Goal: Use online tool/utility: Utilize a website feature to perform a specific function

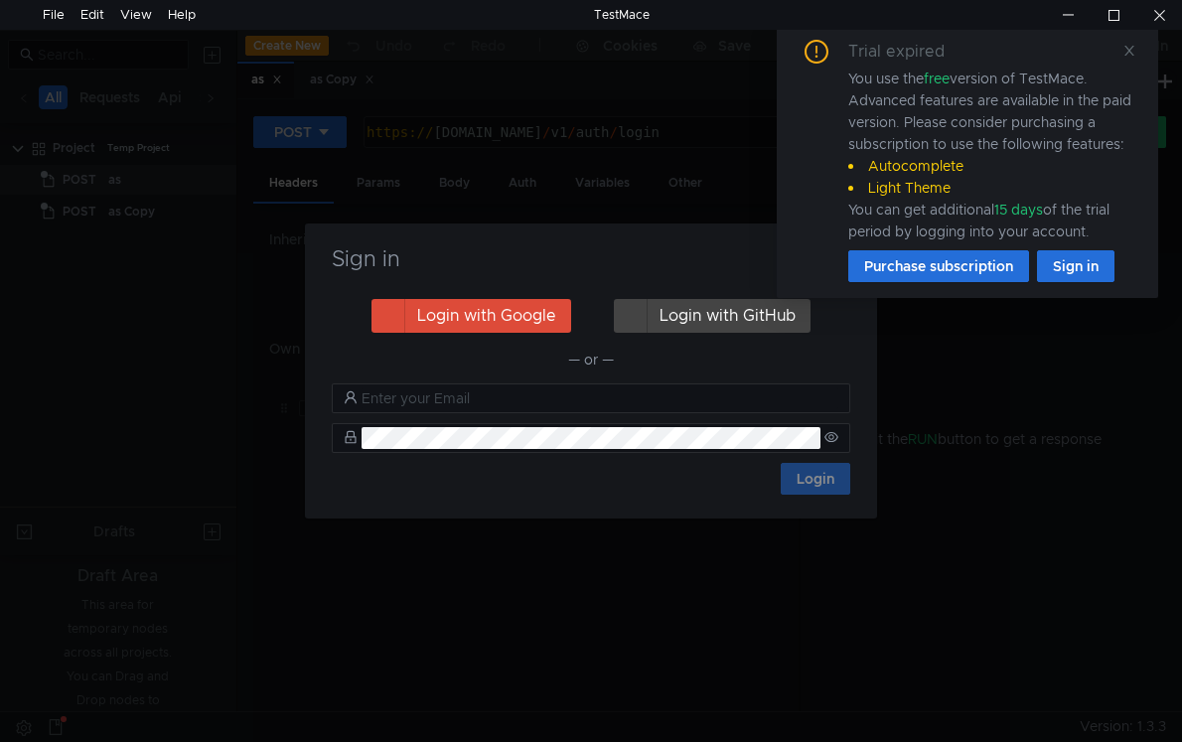
click at [1121, 38] on div "Trial expired You use the free version of TestMace. Advanced features are avail…" at bounding box center [967, 161] width 381 height 274
click at [1124, 58] on span at bounding box center [1129, 51] width 14 height 18
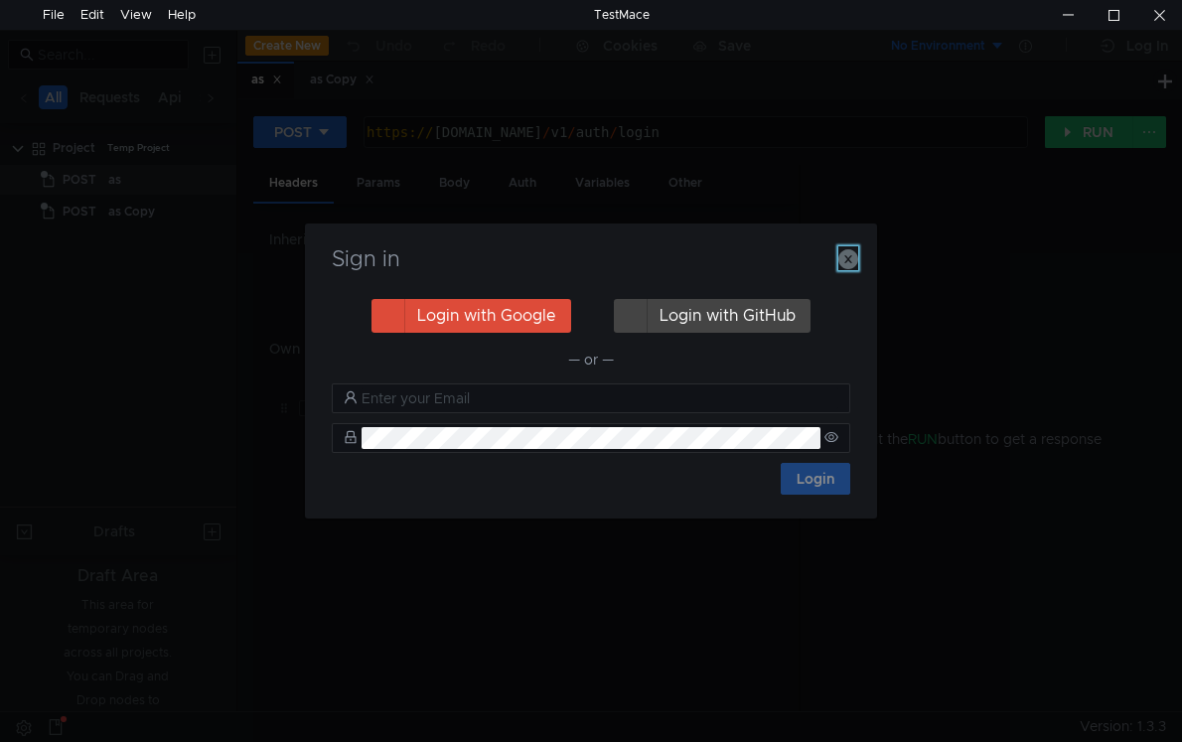
click at [846, 260] on icon "button" at bounding box center [848, 259] width 20 height 20
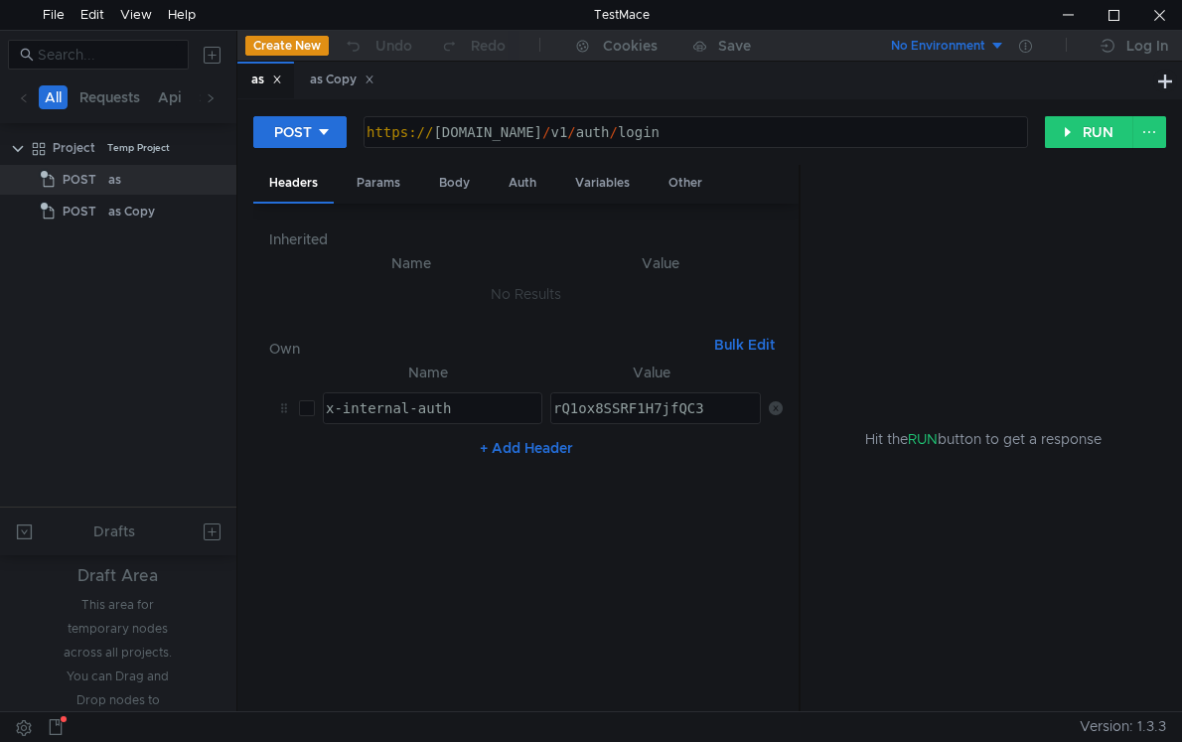
click at [434, 128] on div "https:// app.klarops.com / v1 / auth / login" at bounding box center [694, 148] width 662 height 48
paste textarea "i.braindate.com/events/1632/users/?language=&ordering=-date_created&categories=…"
type textarea "https://api.braindate.com/events/1632/users/?language=&ordering=-date_created&c…"
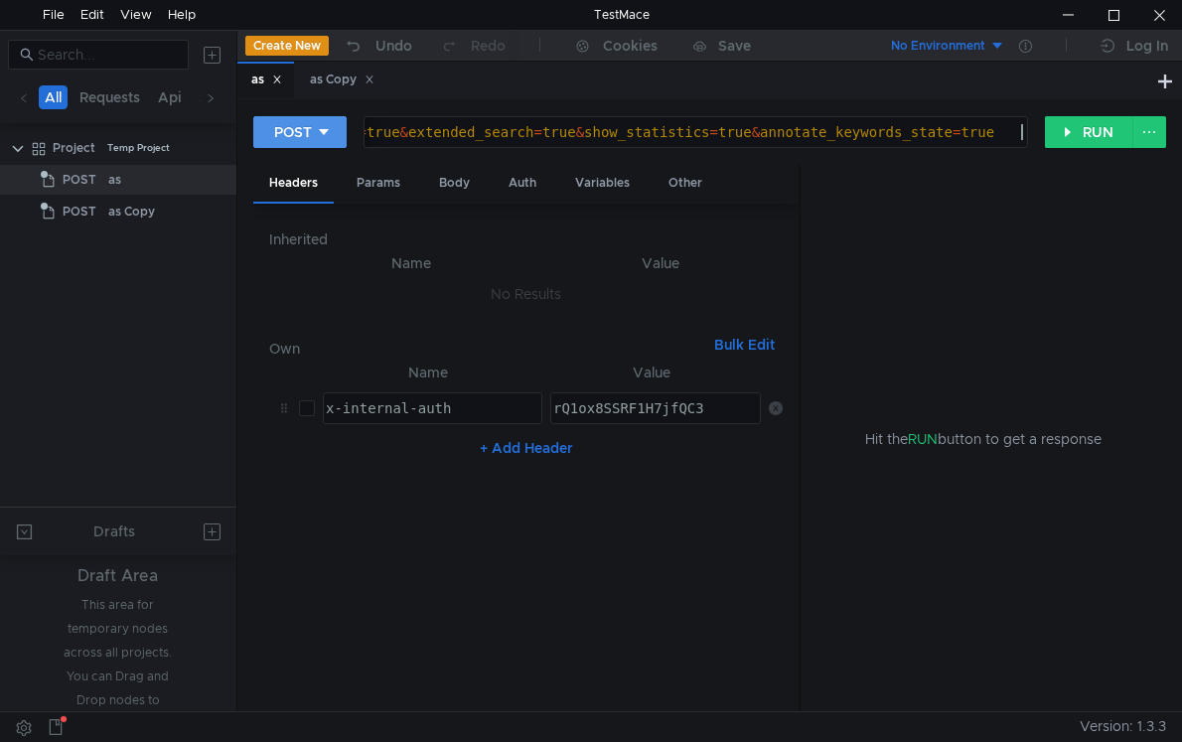
click at [275, 125] on div "POST" at bounding box center [293, 132] width 38 height 22
click at [288, 167] on li "GET" at bounding box center [299, 174] width 93 height 32
click at [380, 603] on nz-table "Name Value x-internal-auth הההההההההההההההההההההההההההההההההההההההההההההההההההה…" at bounding box center [526, 529] width 514 height 336
click at [453, 200] on div "Auth" at bounding box center [453, 183] width 60 height 37
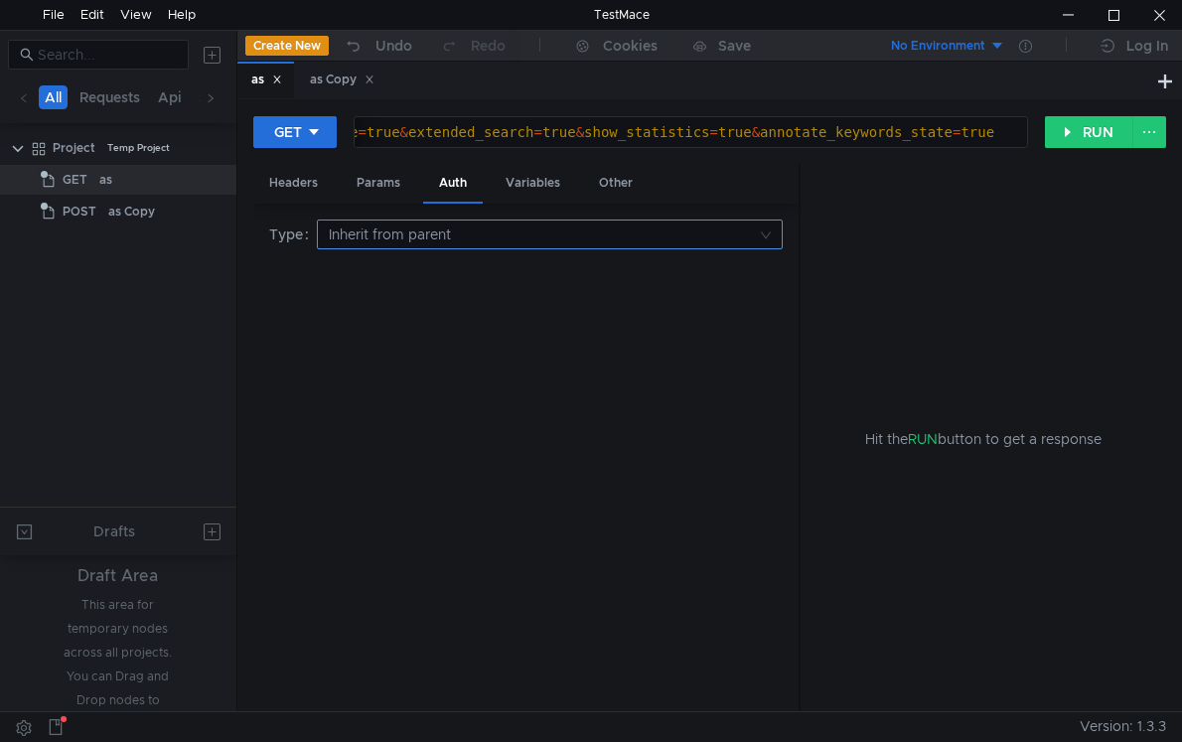
click at [455, 242] on input at bounding box center [543, 234] width 429 height 28
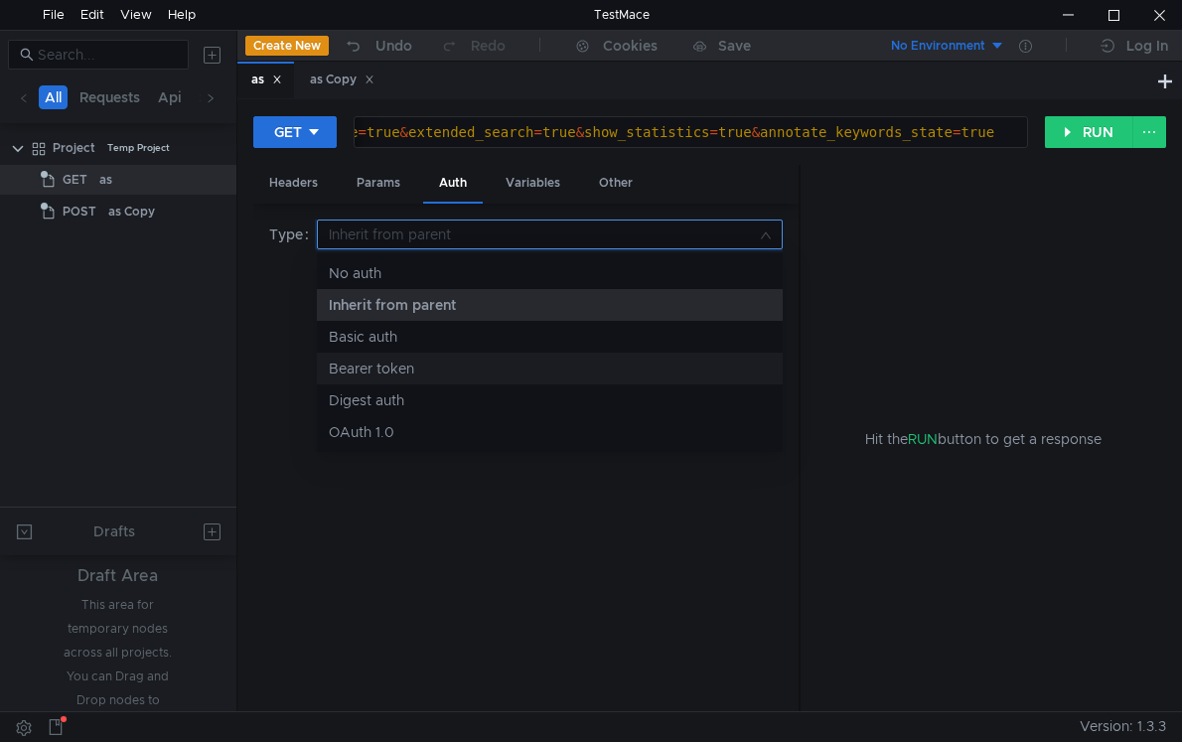
click at [415, 365] on div "Bearer token" at bounding box center [550, 369] width 442 height 22
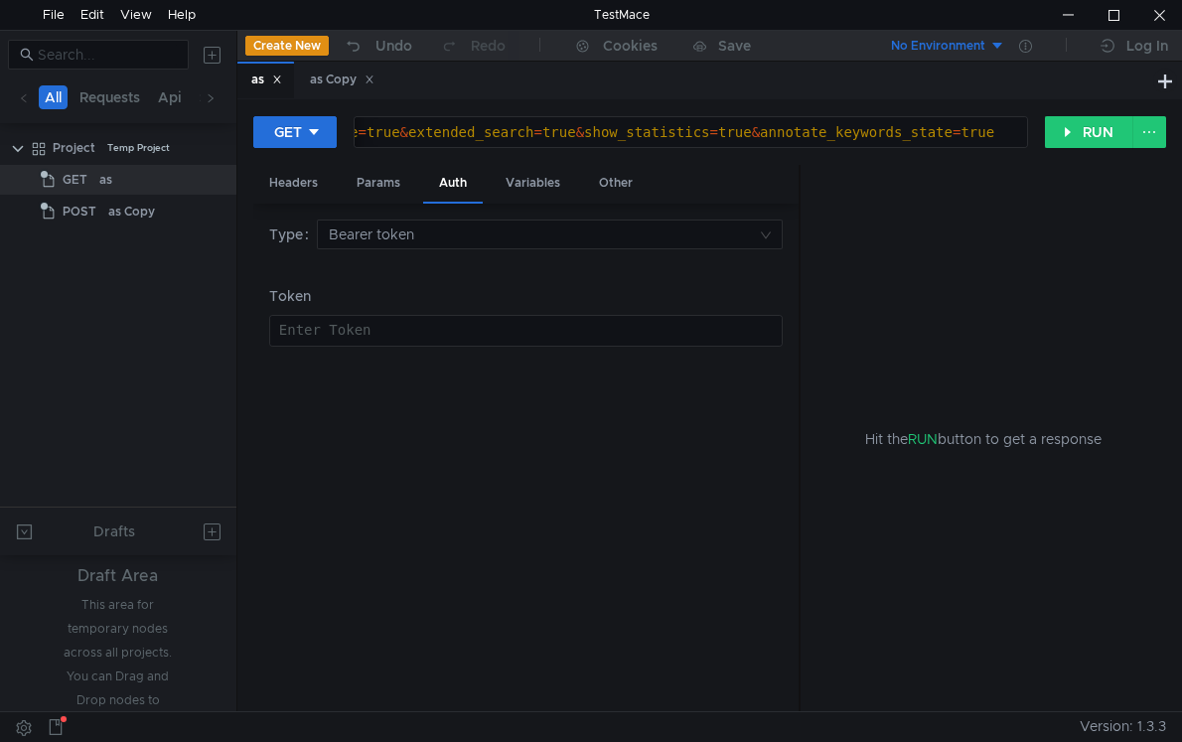
click at [350, 325] on div at bounding box center [524, 347] width 512 height 48
paste textarea "Token eyJhbGciOiJIUzI1NiIsInR5cCI6IkpXVCJ9.eyJ2ZXJzaW9uIjoyLCJ1c2VyX2lkIjoxMjEz…"
click at [1059, 131] on button "RUN" at bounding box center [1089, 132] width 88 height 32
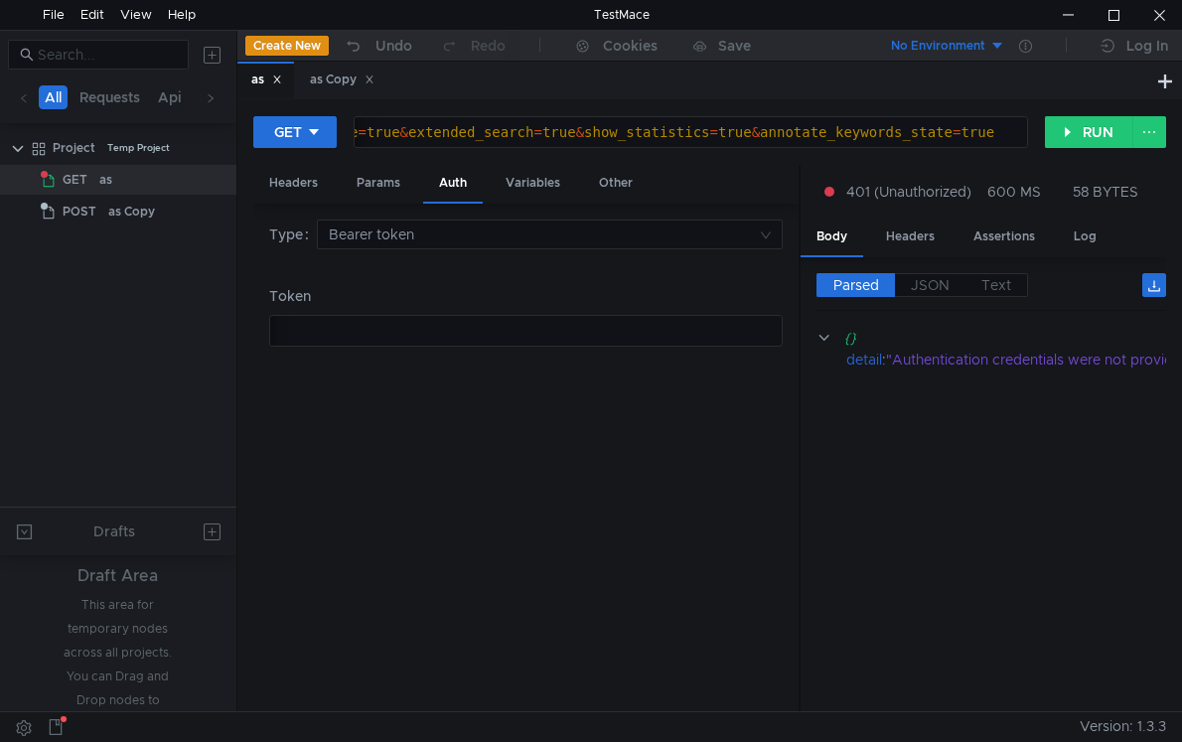
click at [504, 321] on div "Token eyJhbGciOiJIUzI1NiIsInR5cCI6IkpXVCJ9.eyJ2ZXJzaW9uIjoyLCJ1c2VyX2lkIjoxMjEz…" at bounding box center [526, 331] width 512 height 30
click at [1096, 125] on button "RUN" at bounding box center [1089, 132] width 88 height 32
click at [1066, 132] on button "RUN" at bounding box center [1089, 132] width 88 height 32
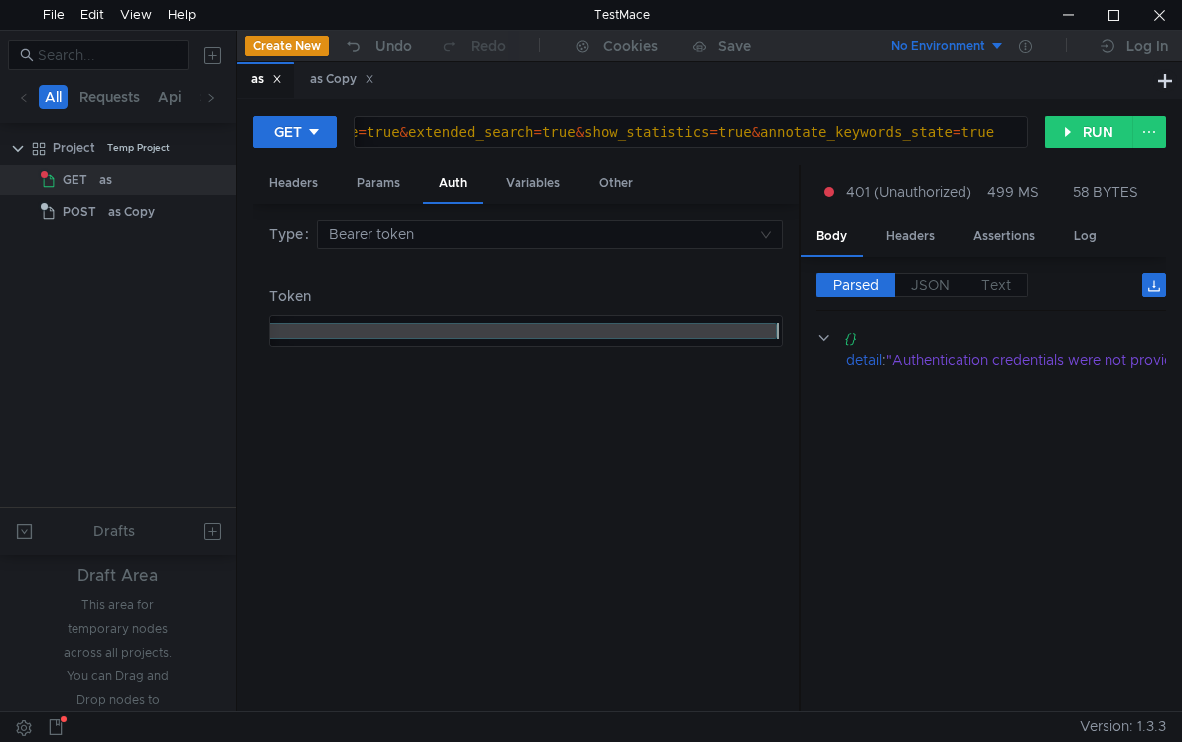
paste textarea "Token eyJhbGciOiJIUzI1NiIsInR5cCI6IkpXVCJ9.eyJ2ZXJzaW9uIjoyLCJ1c2VyX2lkIjoxMjEz…"
type textarea "Token eyJhbGciOiJIUzI1NiIsInR5cCI6IkpXVCJ9.eyJ2ZXJzaW9uIjoyLCJ1c2VyX2lkIjoxMjEz…"
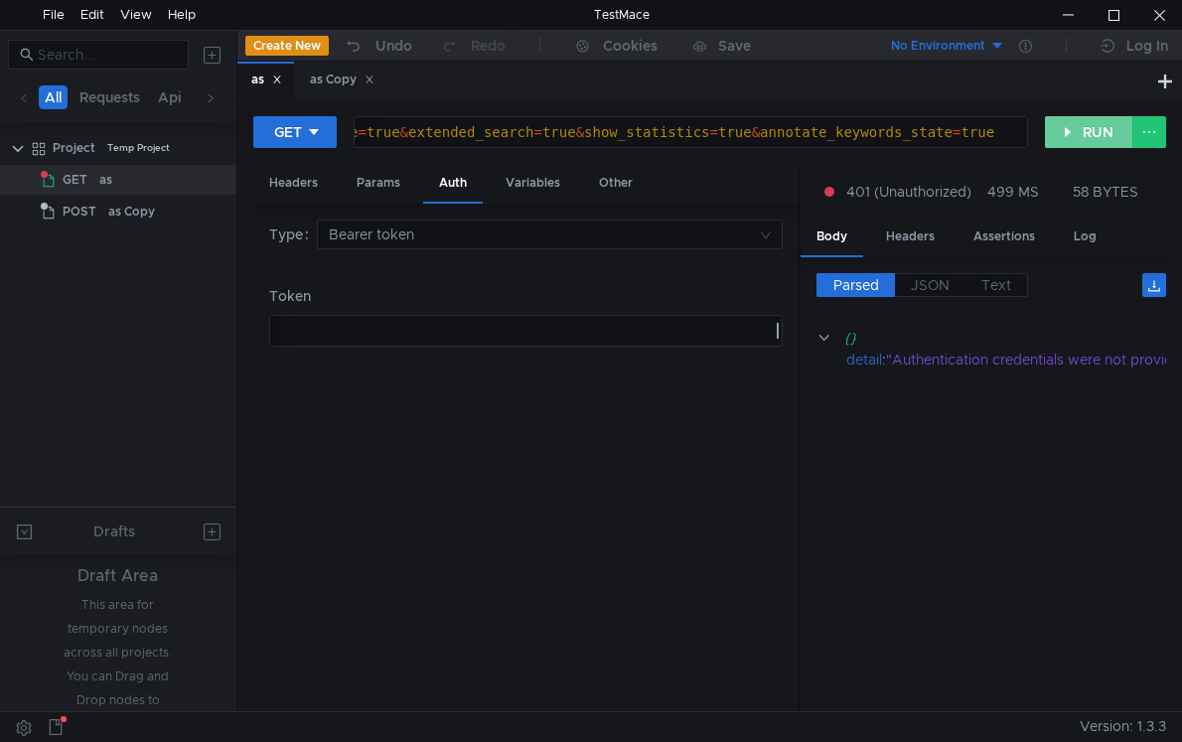
click at [1086, 117] on button "RUN" at bounding box center [1089, 132] width 88 height 32
click at [268, 185] on div "Headers" at bounding box center [293, 183] width 80 height 37
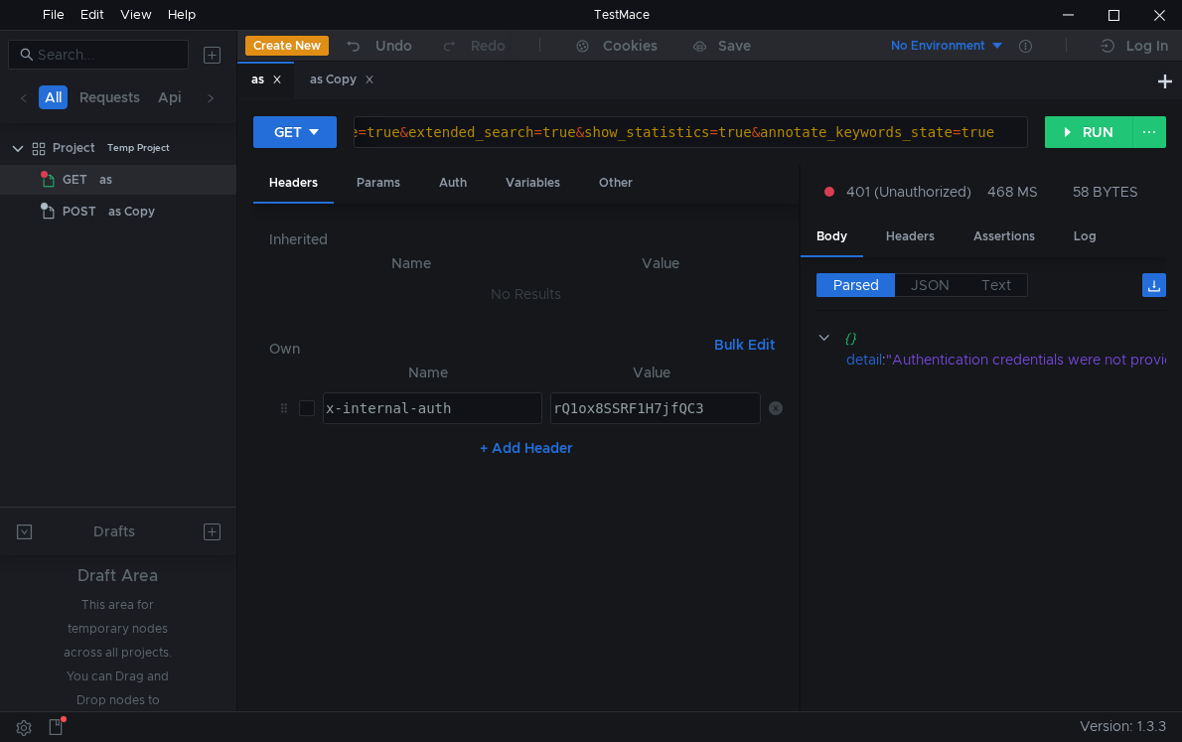
click at [777, 413] on icon at bounding box center [776, 408] width 14 height 14
click at [450, 176] on div "Auth" at bounding box center [453, 183] width 60 height 37
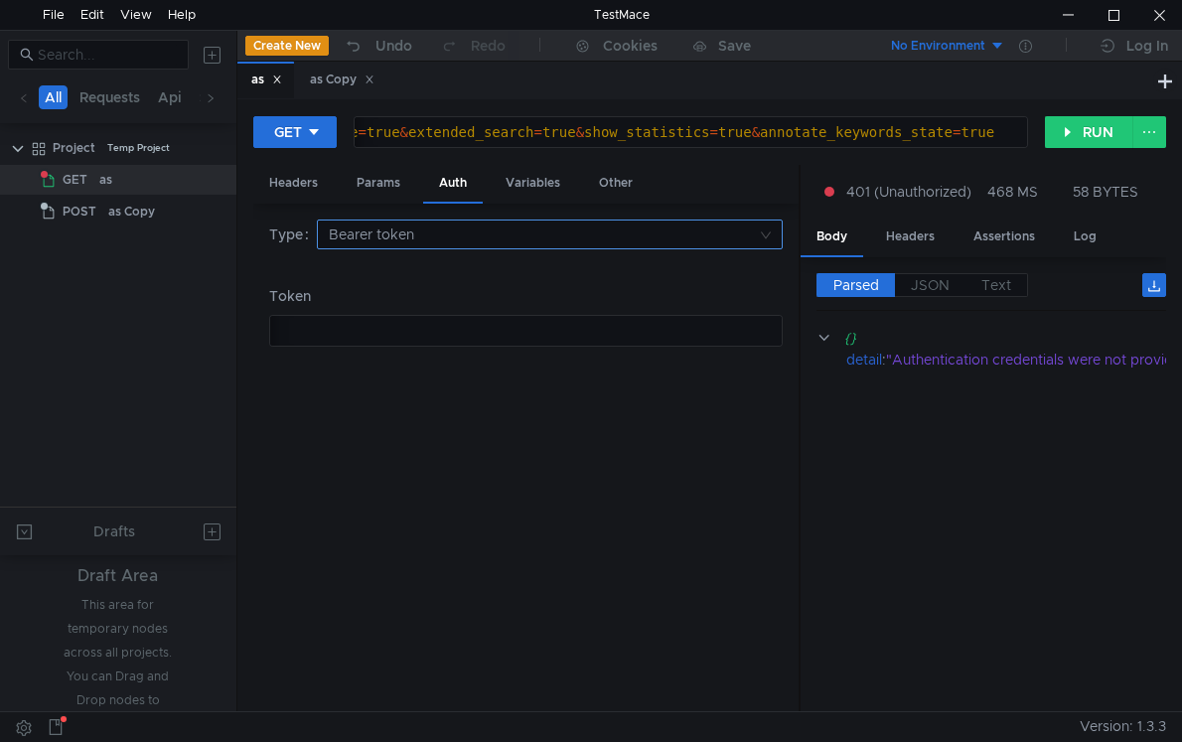
click at [440, 246] on input at bounding box center [543, 234] width 429 height 28
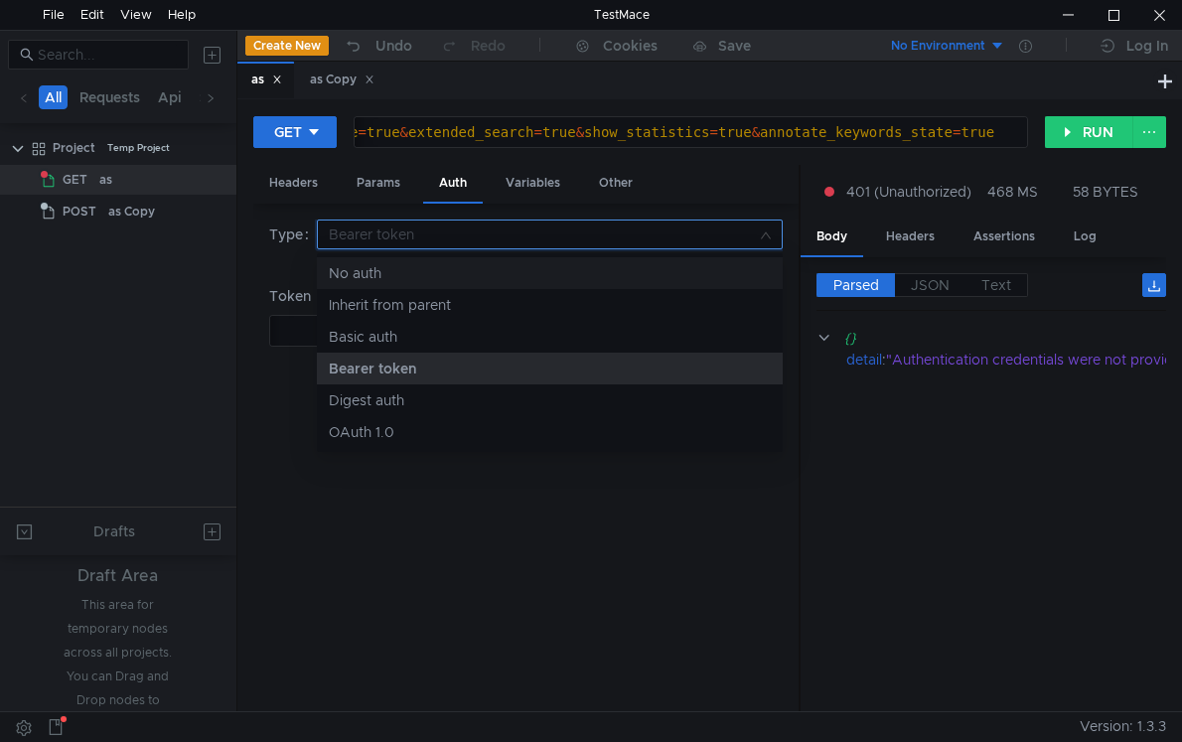
drag, startPoint x: 433, startPoint y: 268, endPoint x: 414, endPoint y: 310, distance: 45.8
click at [433, 269] on div "No auth" at bounding box center [550, 273] width 442 height 22
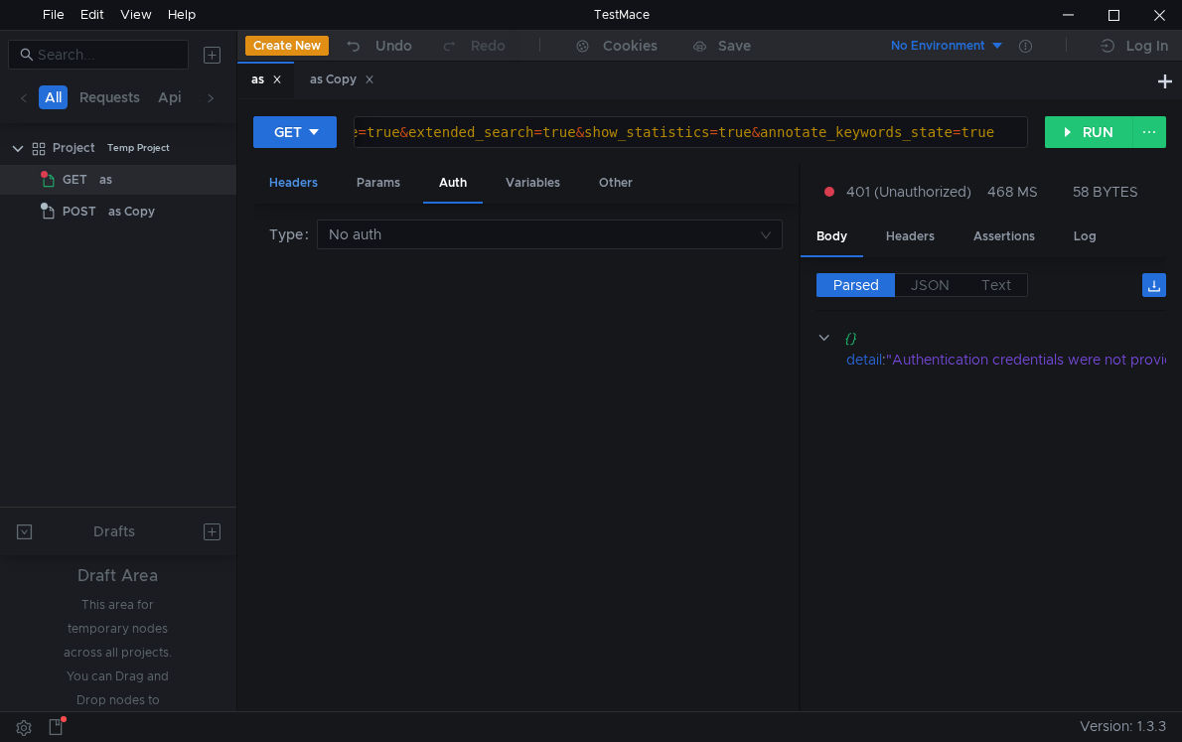
drag, startPoint x: 318, startPoint y: 176, endPoint x: 318, endPoint y: 190, distance: 13.9
click at [318, 178] on div "Headers" at bounding box center [293, 183] width 80 height 37
click at [512, 427] on div "+ Add Header" at bounding box center [526, 438] width 514 height 32
click at [510, 432] on button "+ Add Header" at bounding box center [526, 438] width 109 height 24
click at [608, 404] on div at bounding box center [655, 424] width 212 height 48
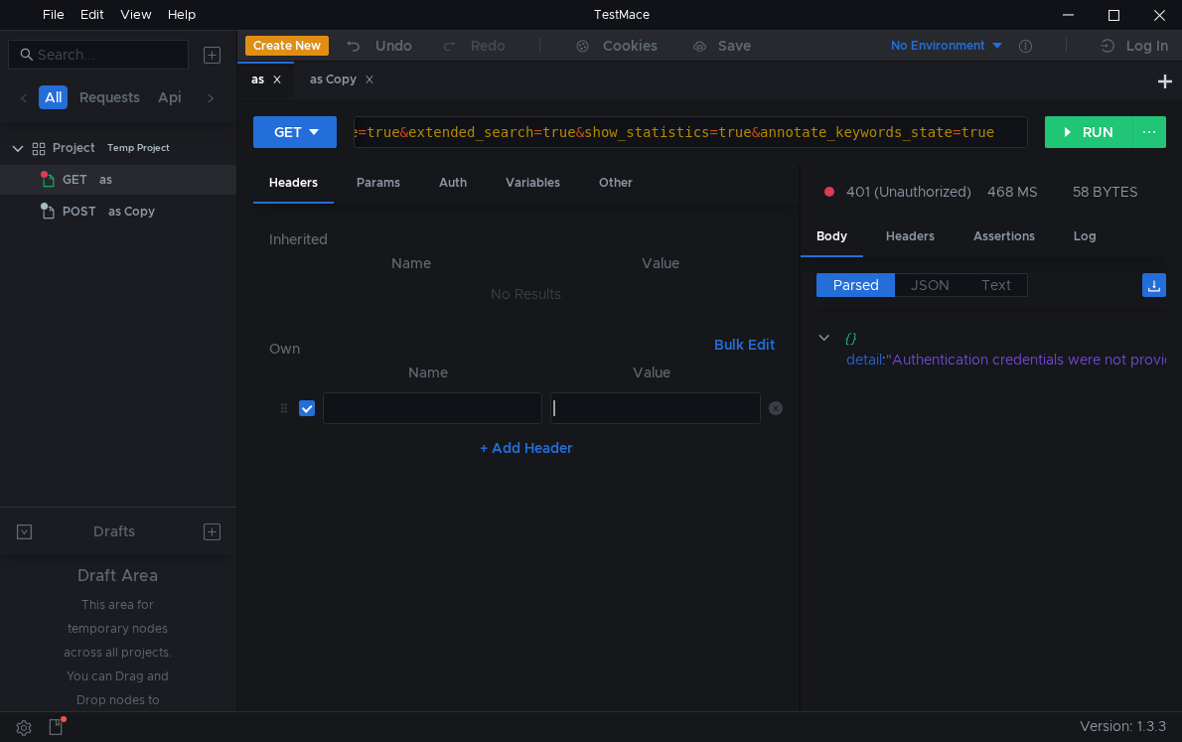
paste textarea "Token eyJhbGciOiJIUzI1NiIsInR5cCI6IkpXVCJ9.eyJ2ZXJzaW9uIjoyLCJ1c2VyX2lkIjoxMjEz…"
type textarea "Token eyJhbGciOiJIUzI1NiIsInR5cCI6IkpXVCJ9.eyJ2ZXJzaW9uIjoyLCJ1c2VyX2lkIjoxMjEz…"
click at [412, 418] on div at bounding box center [431, 424] width 218 height 48
paste textarea "authorization"
click at [1089, 134] on button "RUN" at bounding box center [1089, 132] width 88 height 32
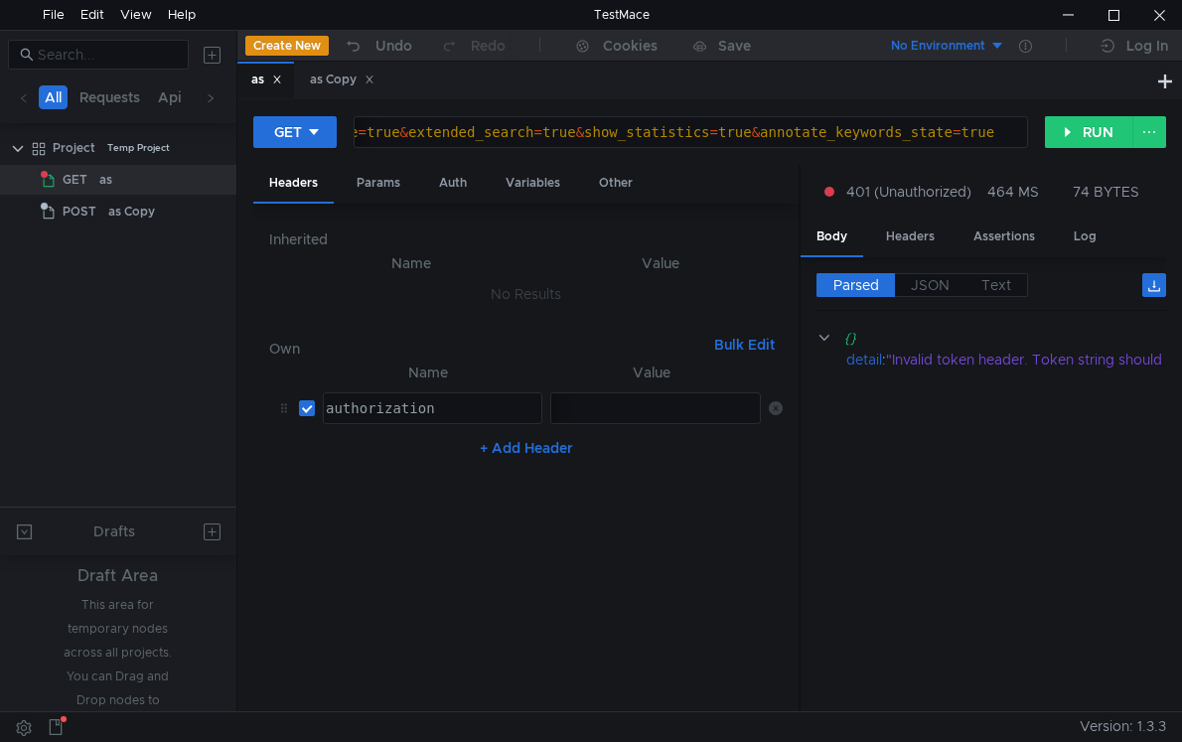
click at [330, 410] on div "authorization" at bounding box center [431, 424] width 218 height 48
click at [336, 405] on div "authorization" at bounding box center [431, 424] width 218 height 48
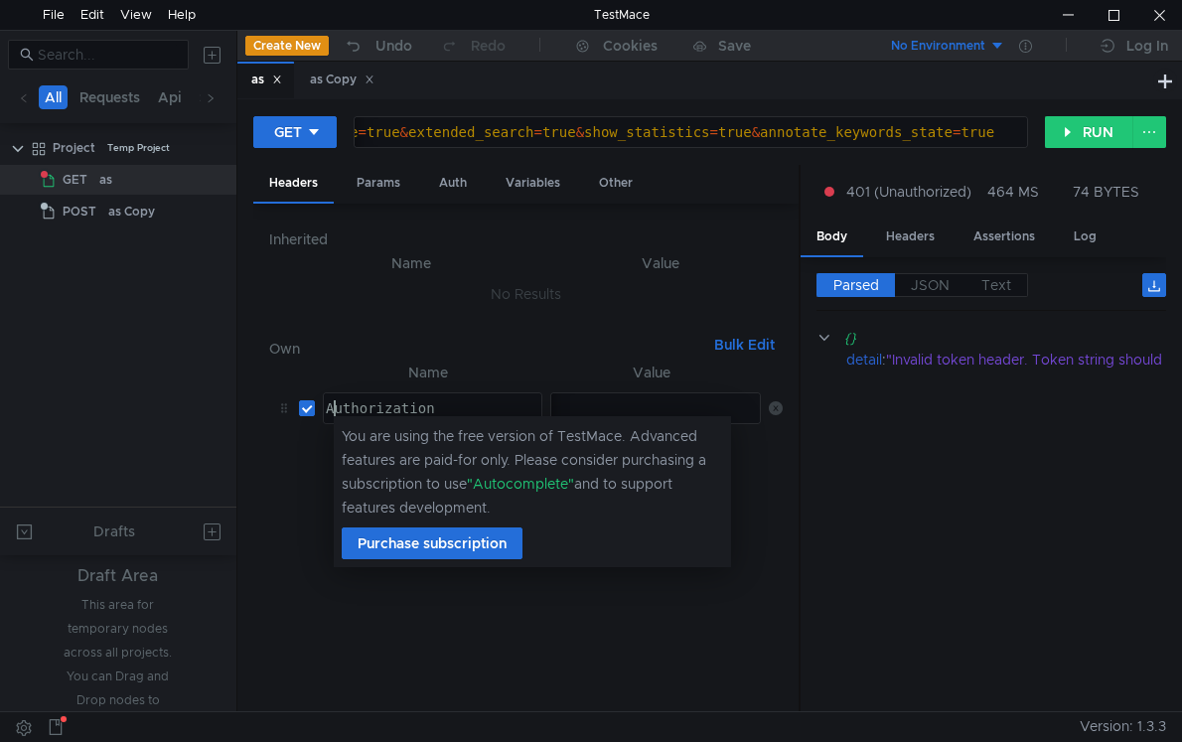
scroll to position [0, 1]
type textarea "Authorization"
click at [566, 627] on nz-table "Name Value Authorization Authorization הההההההההההההההההההההההההההההההההההההההה…" at bounding box center [526, 529] width 514 height 336
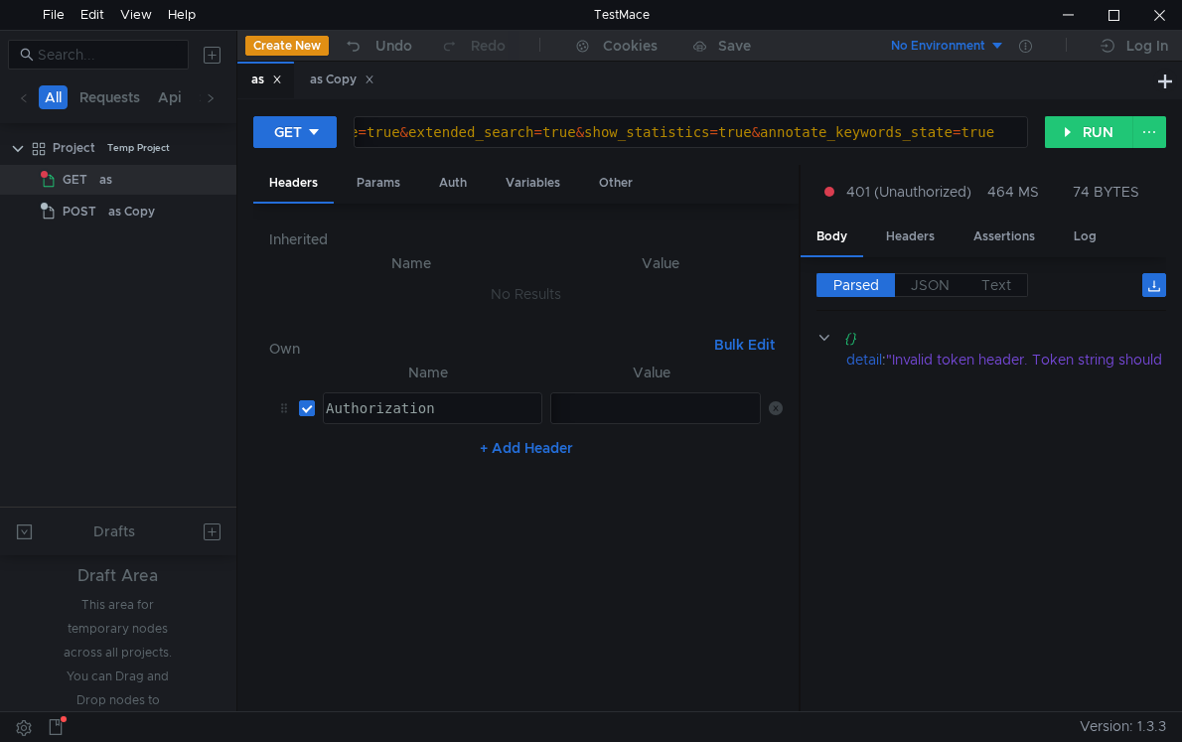
click at [778, 448] on div "+ Add Header" at bounding box center [526, 448] width 514 height 32
paste textarea
type textarea "Token eyJhbGciOiJIUzI1NiIsInR5cCI6IkpXVCJ9.eyJ2ZXJzaW9uIjoyLCJ1c2VyX2lkIjoxMjEz…"
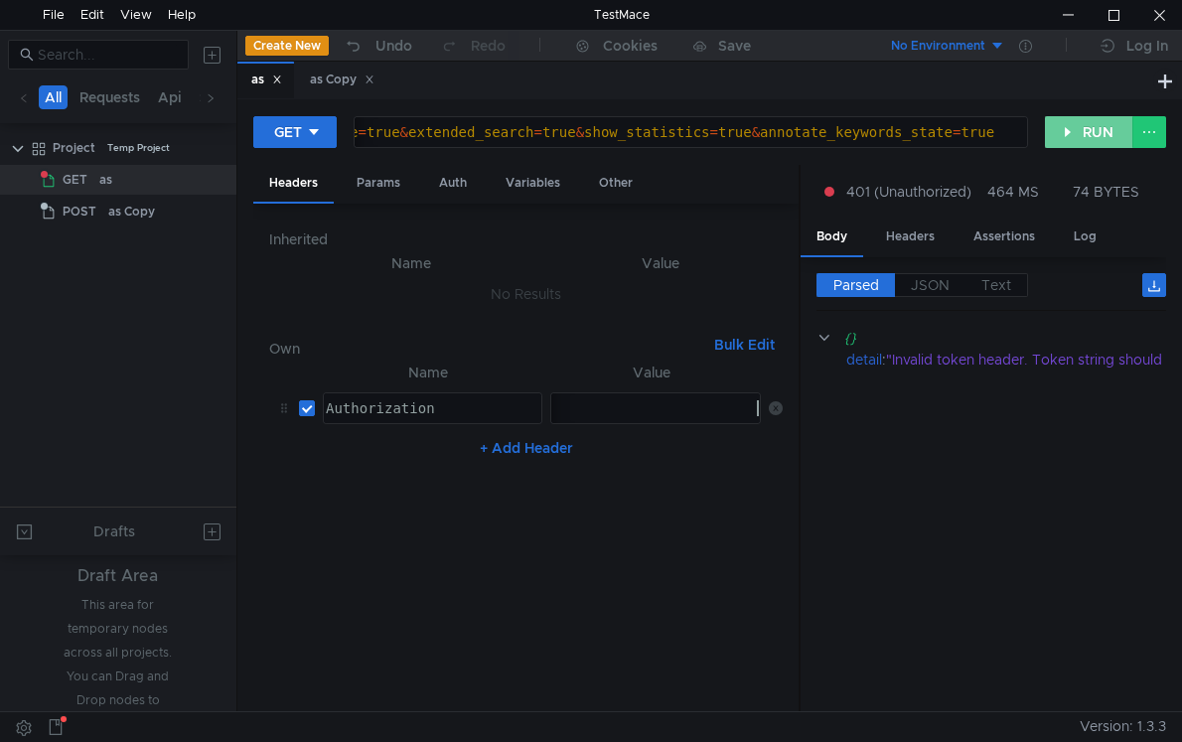
click at [1061, 112] on div "GET https://api.braindate.com/events/1632/users/?language=&ordering=-date_creat…" at bounding box center [709, 405] width 945 height 612
click at [1060, 124] on button "RUN" at bounding box center [1089, 132] width 88 height 32
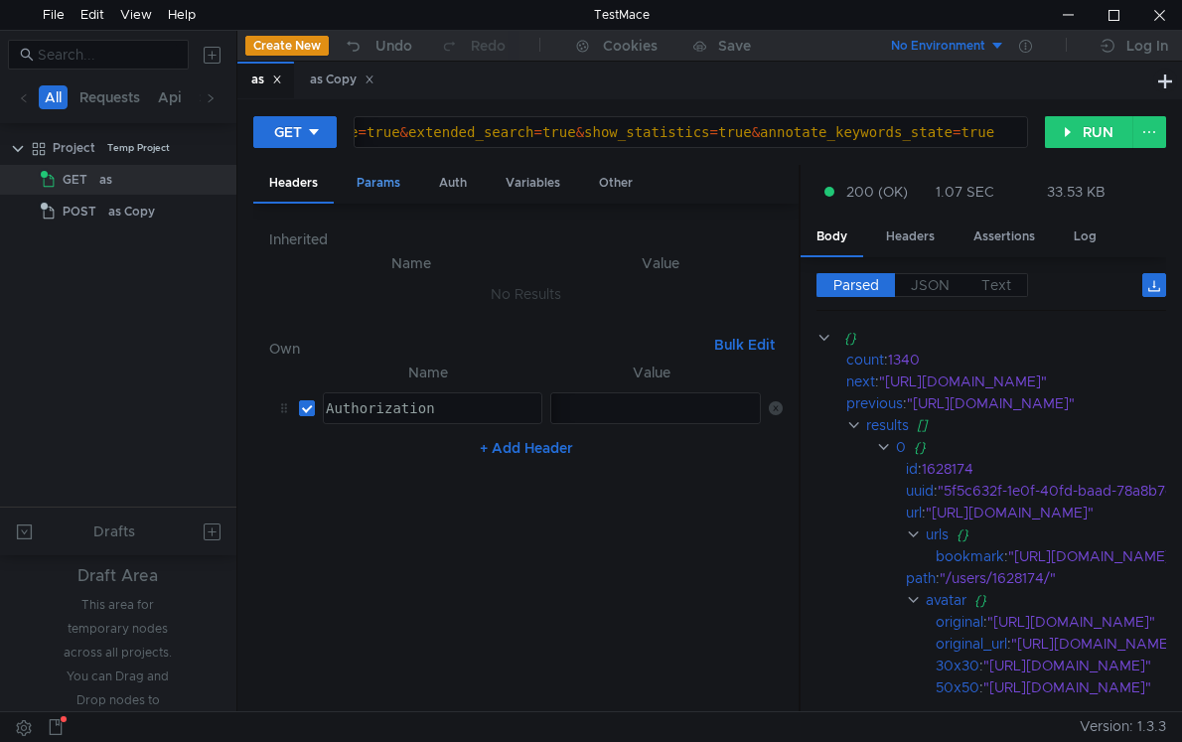
click at [365, 182] on div "Params" at bounding box center [378, 183] width 75 height 37
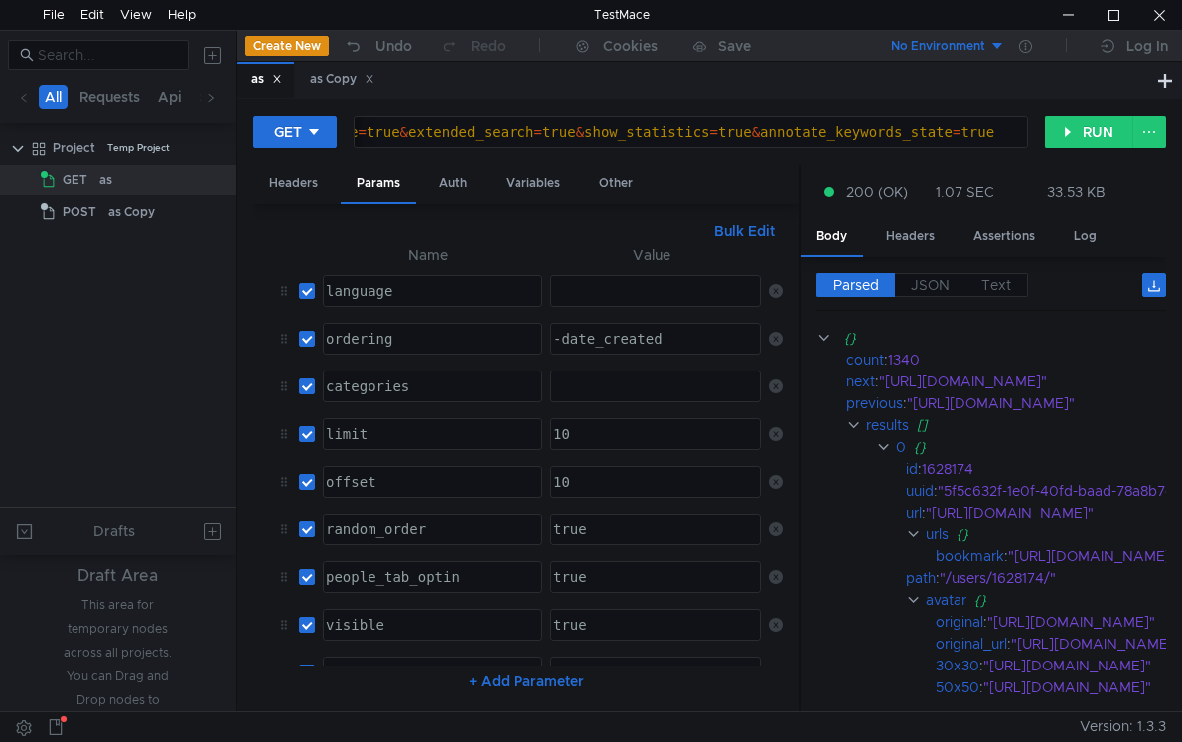
click at [296, 291] on td at bounding box center [303, 291] width 24 height 48
click at [318, 290] on td "language הההההההההההההההההההההההההההההההההההההההההההההההההההההההההההההההההההההה…" at bounding box center [428, 291] width 227 height 48
click at [305, 290] on input "checkbox" at bounding box center [307, 291] width 16 height 16
checkbox input "false"
click at [573, 430] on div "10" at bounding box center [654, 450] width 210 height 48
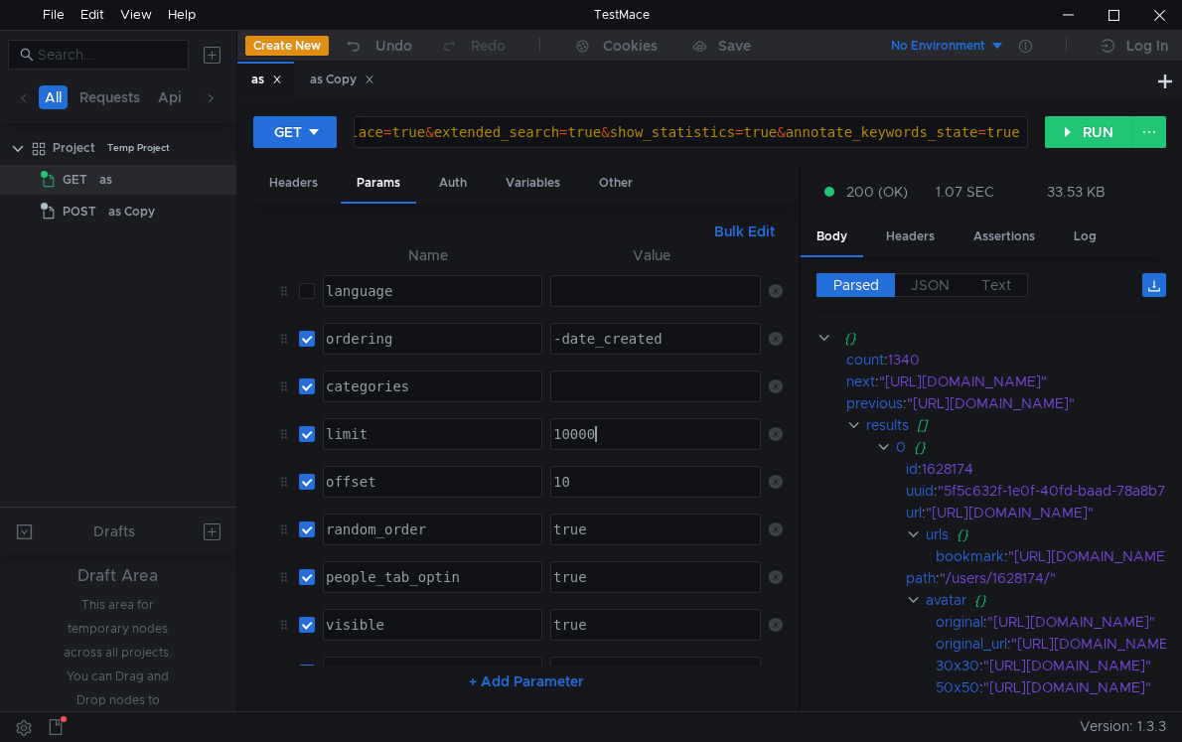
scroll to position [0, 3]
type textarea "100000"
drag, startPoint x: 841, startPoint y: 359, endPoint x: 956, endPoint y: 359, distance: 115.2
click at [956, 359] on app-tour-anchor "count : 1340" at bounding box center [1032, 360] width 433 height 22
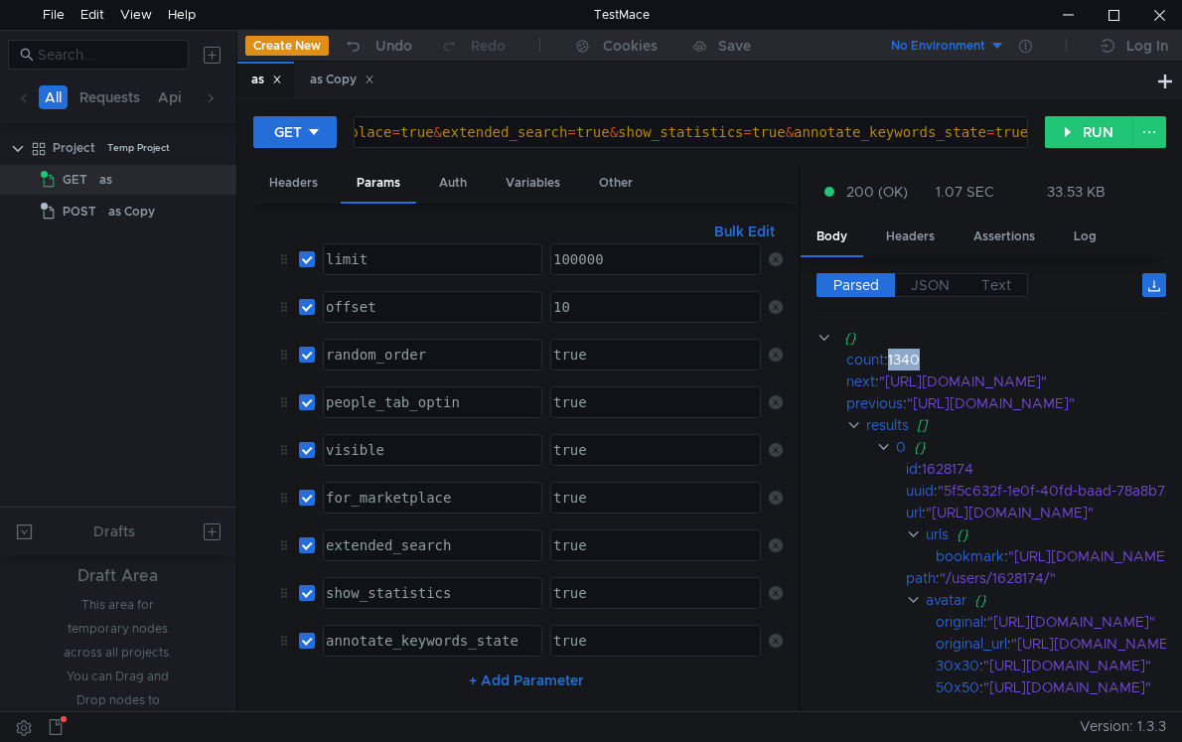
scroll to position [207, 0]
click at [307, 347] on input "checkbox" at bounding box center [307, 355] width 16 height 16
checkbox input "false"
click at [305, 490] on input "checkbox" at bounding box center [307, 498] width 16 height 16
checkbox input "false"
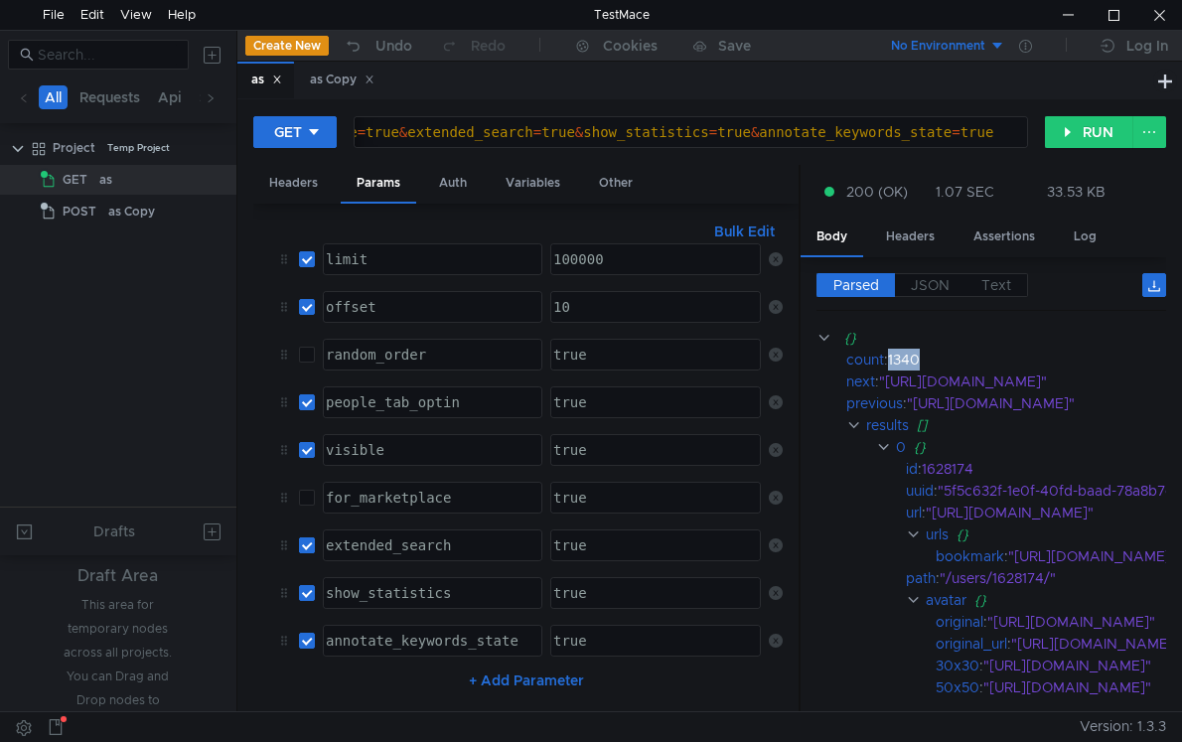
click at [302, 537] on input "checkbox" at bounding box center [307, 545] width 16 height 16
click at [307, 537] on input "checkbox" at bounding box center [307, 545] width 16 height 16
checkbox input "true"
click at [1064, 127] on button "RUN" at bounding box center [1089, 132] width 88 height 32
click at [559, 442] on div "true" at bounding box center [654, 466] width 210 height 48
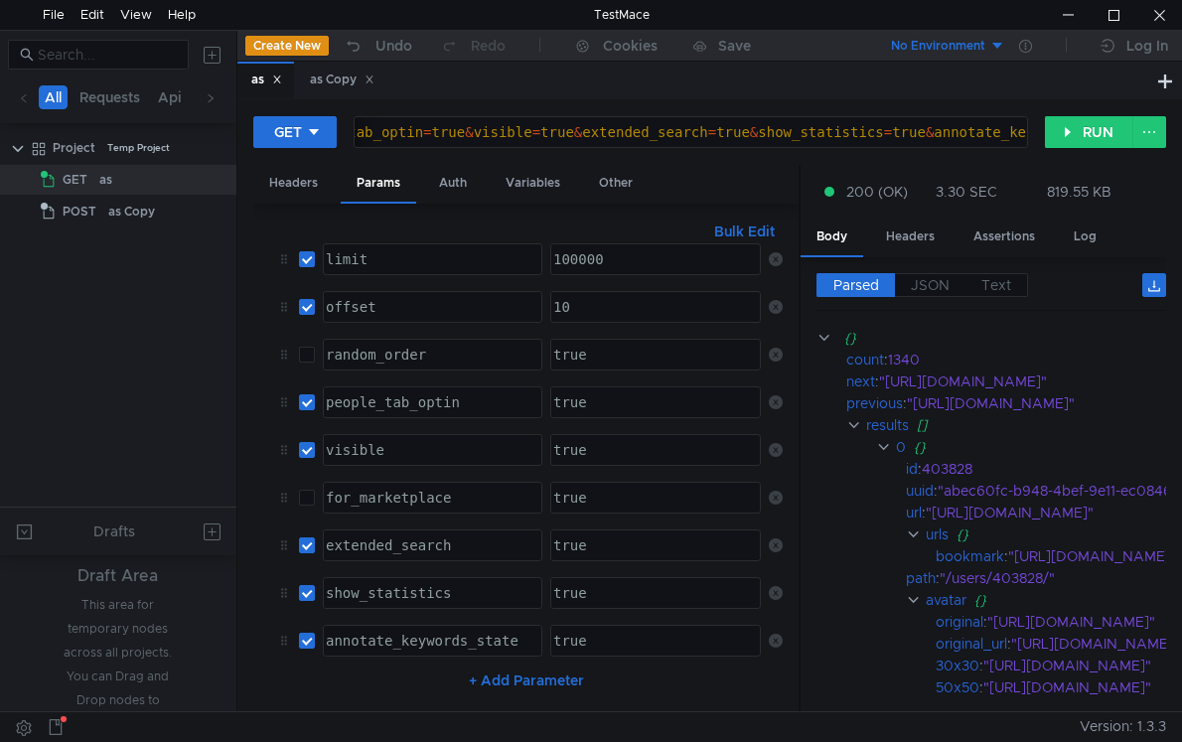
click at [559, 442] on div "true" at bounding box center [654, 466] width 210 height 48
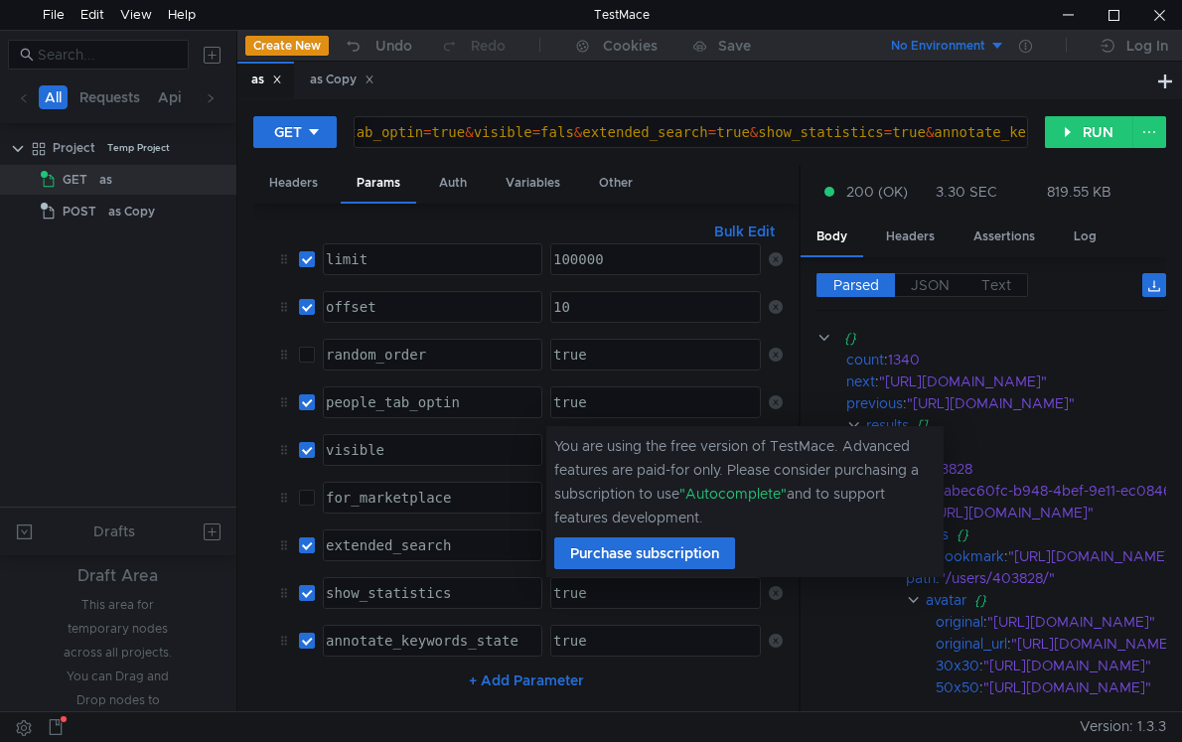
scroll to position [0, 2]
type textarea "false"
click at [1064, 124] on button "RUN" at bounding box center [1089, 132] width 88 height 32
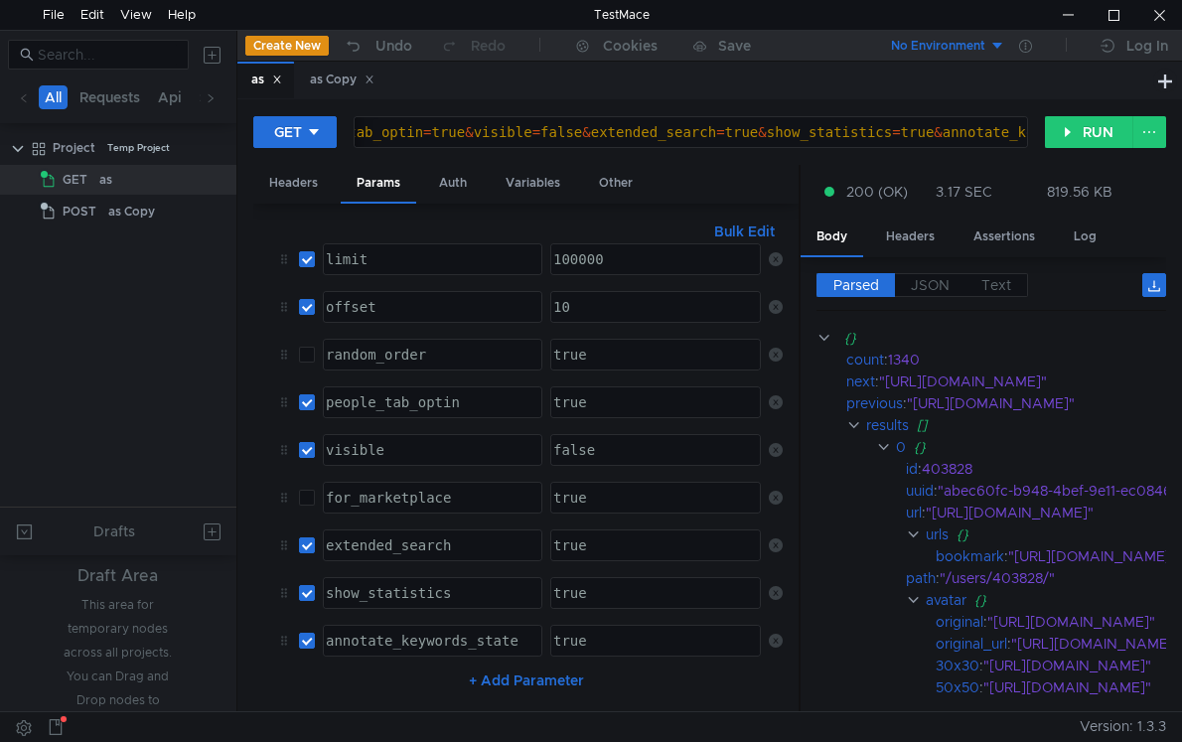
click at [308, 442] on input "checkbox" at bounding box center [307, 450] width 16 height 16
checkbox input "false"
click at [305, 633] on input "checkbox" at bounding box center [307, 641] width 16 height 16
checkbox input "false"
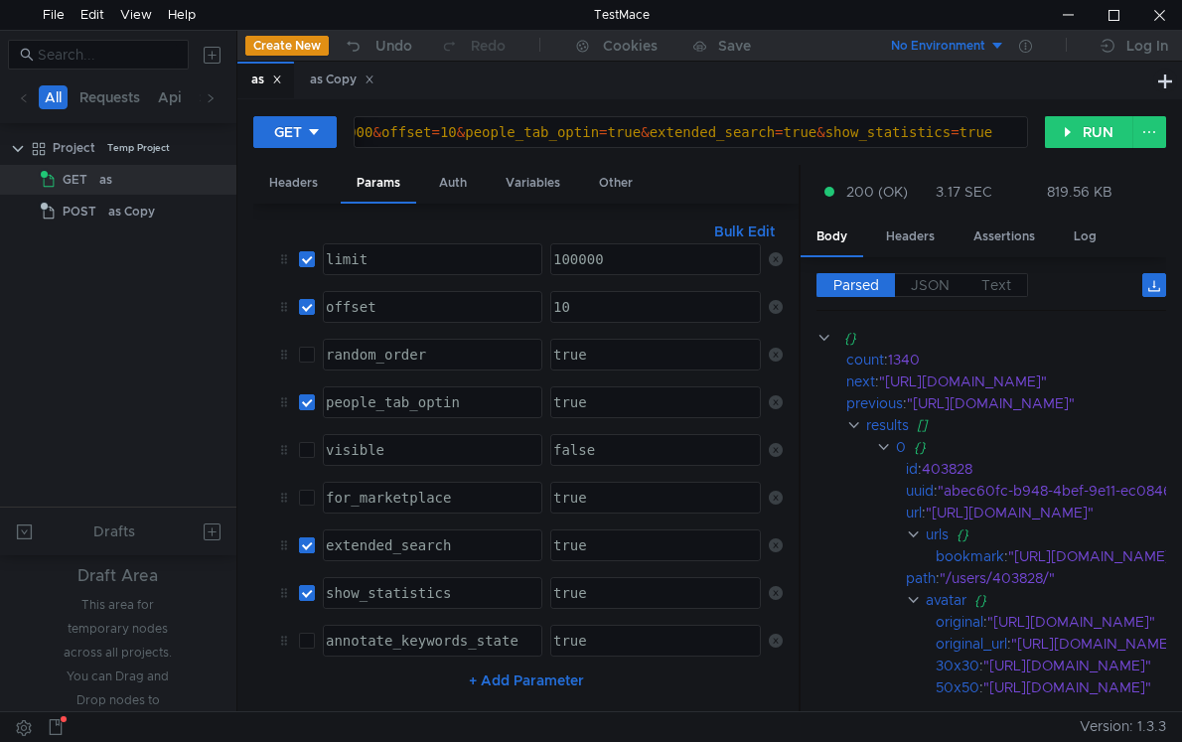
click at [303, 537] on input "checkbox" at bounding box center [307, 545] width 16 height 16
checkbox input "false"
click at [1082, 128] on button "RUN" at bounding box center [1089, 132] width 88 height 32
click at [306, 585] on input "checkbox" at bounding box center [307, 593] width 16 height 16
checkbox input "false"
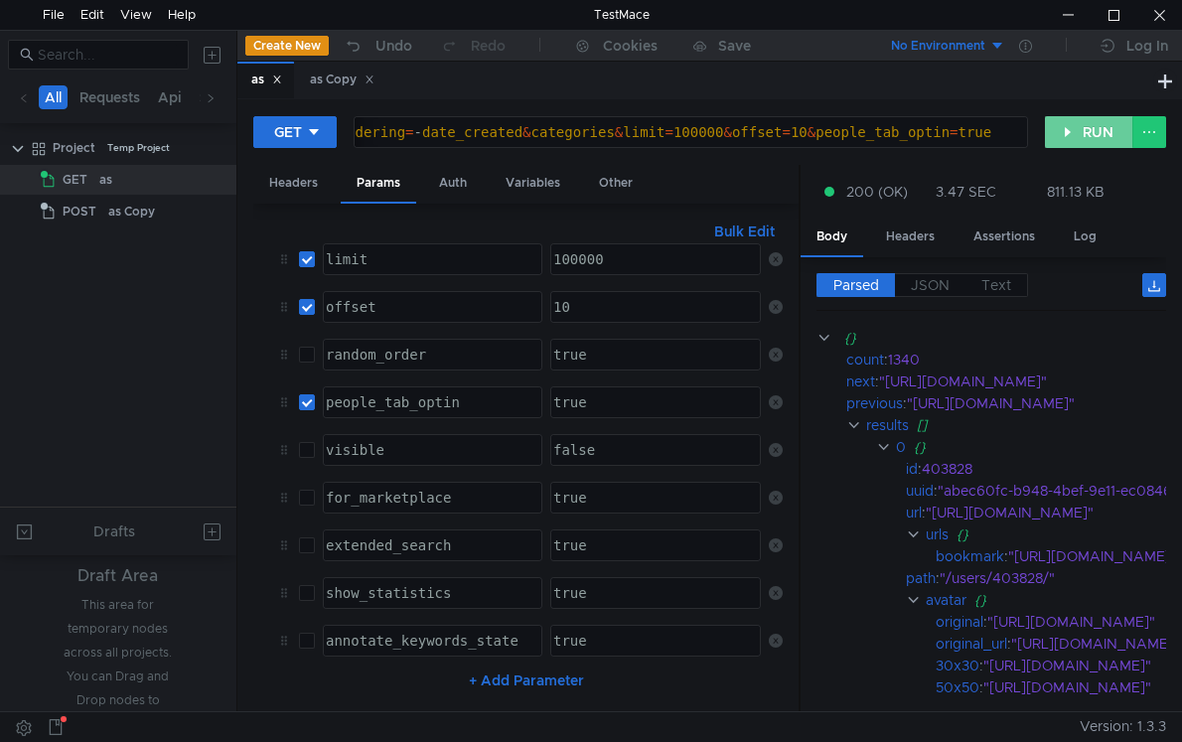
click at [1088, 137] on button "RUN" at bounding box center [1089, 132] width 88 height 32
click at [309, 394] on input "checkbox" at bounding box center [307, 402] width 16 height 16
checkbox input "false"
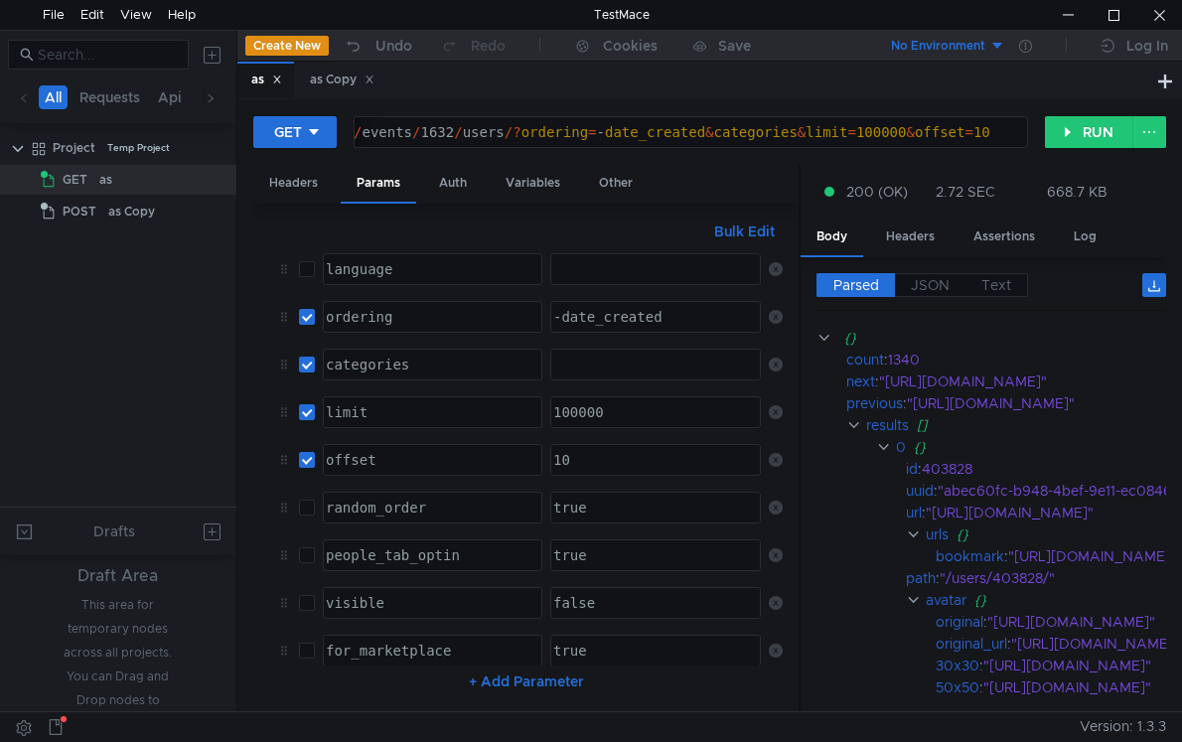
scroll to position [0, 0]
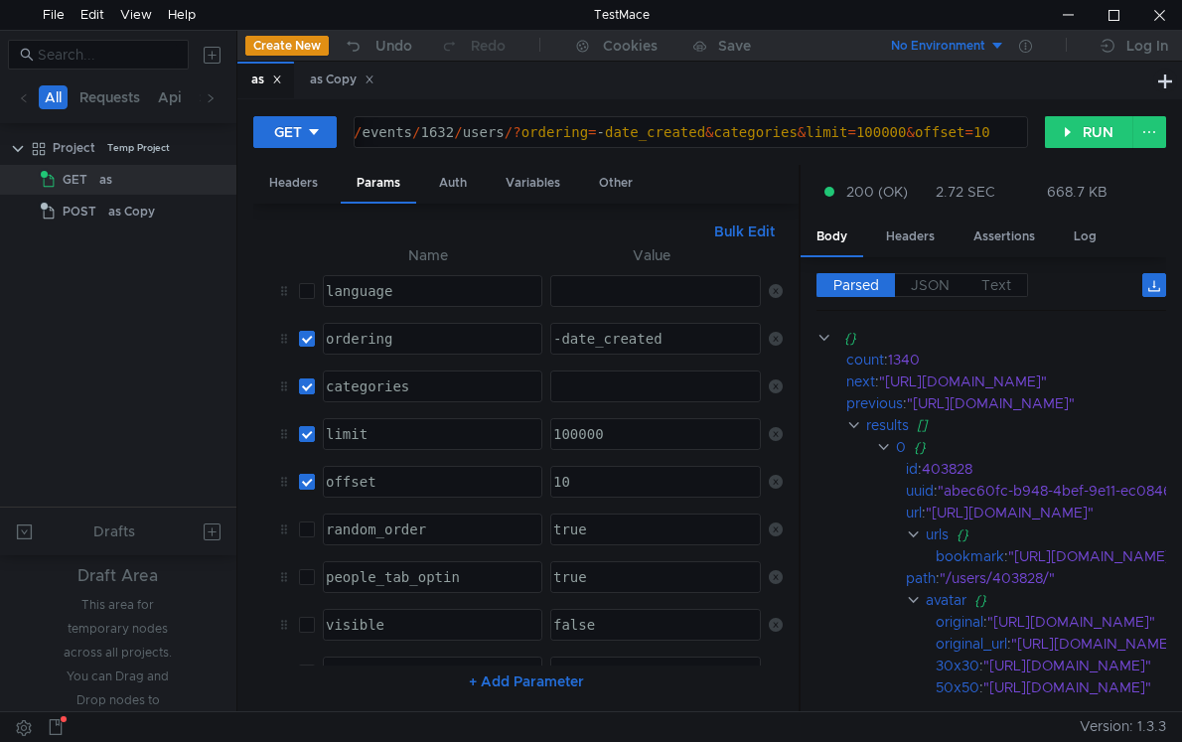
click at [311, 489] on input "checkbox" at bounding box center [307, 482] width 16 height 16
checkbox input "false"
click at [309, 435] on input "checkbox" at bounding box center [307, 434] width 16 height 16
checkbox input "false"
click at [310, 382] on input "checkbox" at bounding box center [307, 386] width 16 height 16
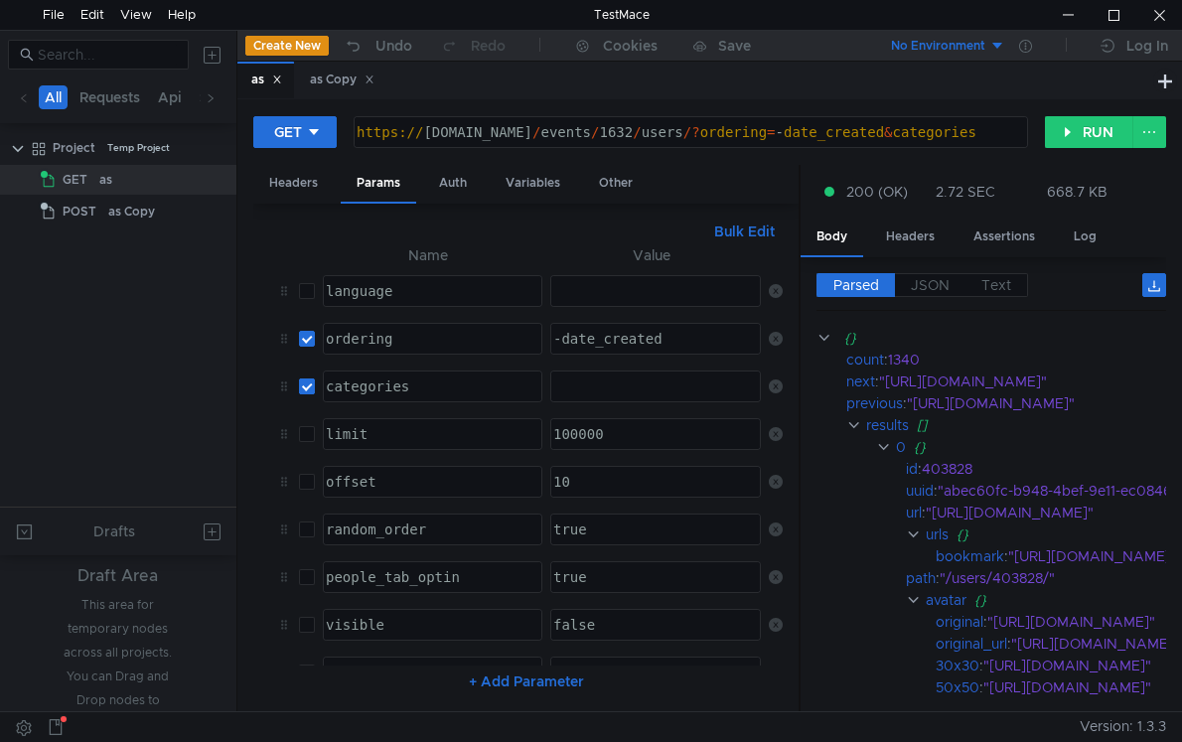
checkbox input "false"
click at [306, 338] on input "checkbox" at bounding box center [307, 339] width 16 height 16
checkbox input "false"
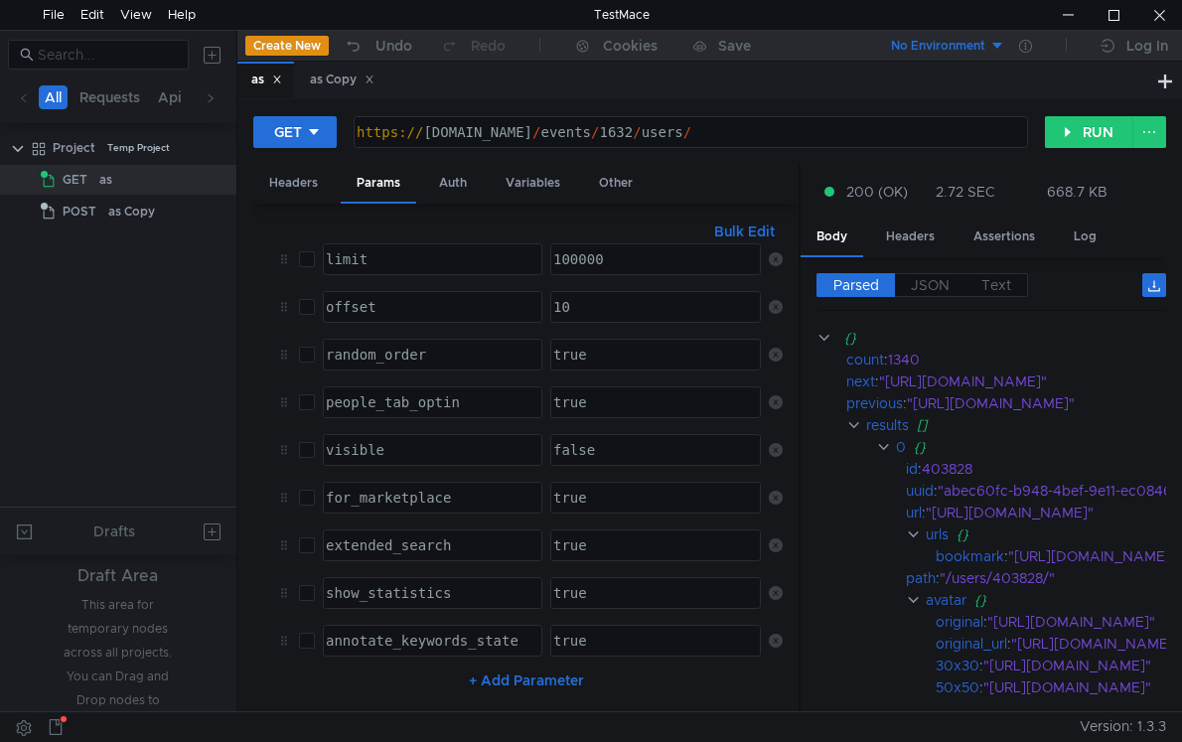
scroll to position [207, 0]
click at [1078, 125] on button "RUN" at bounding box center [1089, 132] width 88 height 32
type textarea "[URL][DOMAIN_NAME]"
click at [510, 122] on div "https:// api.braindate.com / events / 1632 / users /" at bounding box center [691, 132] width 672 height 30
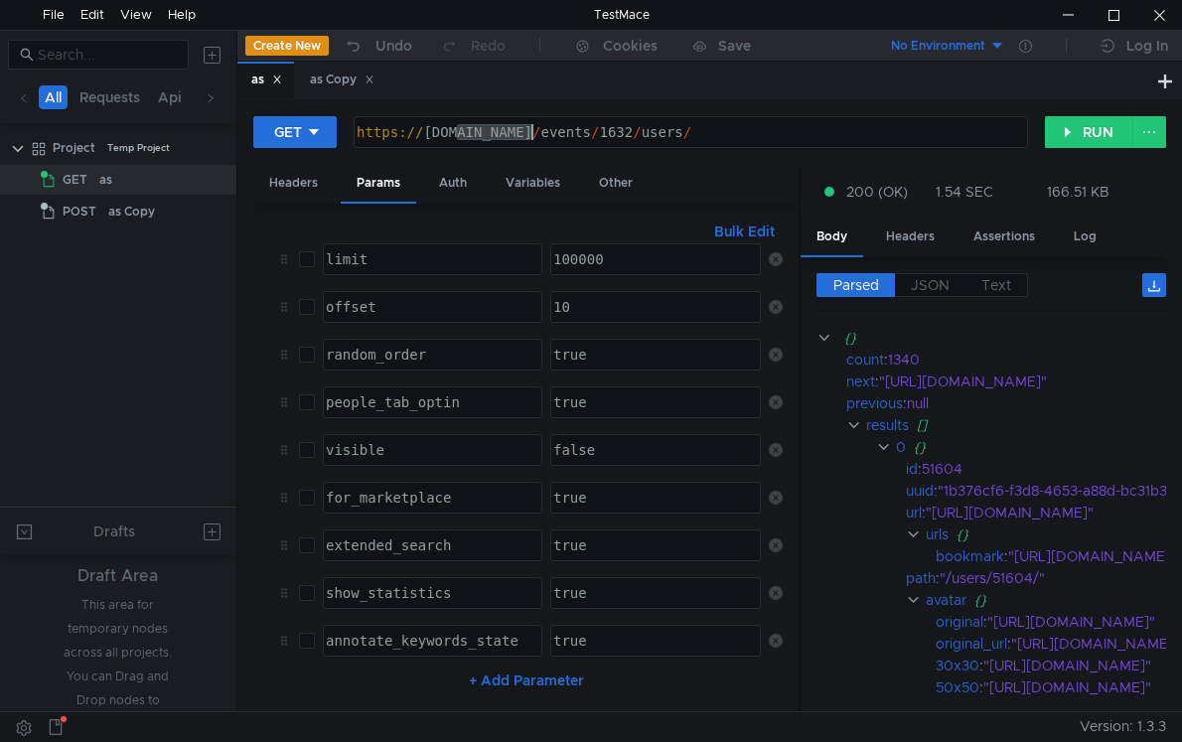
click at [619, 121] on div "https:// api.braindate.com / events / 1632 / users /" at bounding box center [691, 132] width 672 height 30
drag, startPoint x: 633, startPoint y: 124, endPoint x: 422, endPoint y: 134, distance: 210.8
click at [422, 134] on div "https:// api.braindate.com / events / 1632 / users /" at bounding box center [689, 148] width 672 height 48
click at [305, 299] on input "checkbox" at bounding box center [307, 307] width 16 height 16
checkbox input "true"
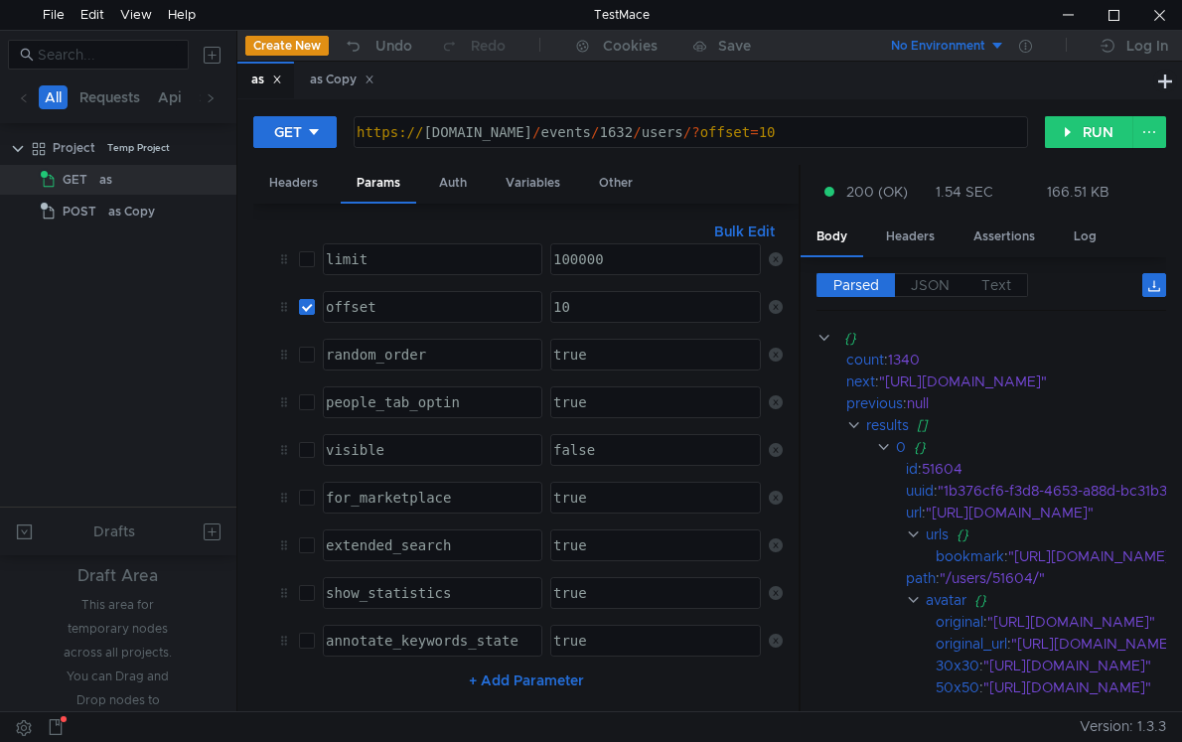
click at [312, 347] on input "checkbox" at bounding box center [307, 355] width 16 height 16
checkbox input "true"
click at [305, 378] on td at bounding box center [303, 402] width 24 height 48
click at [300, 394] on input "checkbox" at bounding box center [307, 402] width 16 height 16
checkbox input "true"
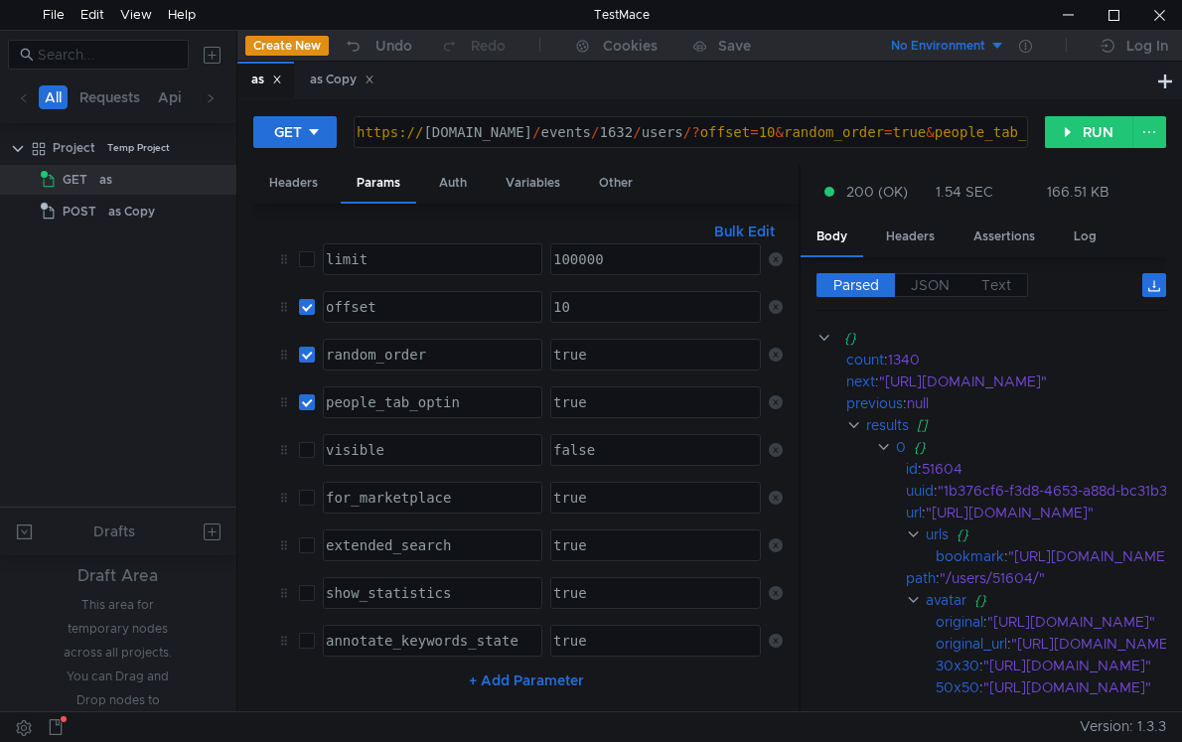
click at [306, 442] on input "checkbox" at bounding box center [307, 450] width 16 height 16
checkbox input "true"
click at [302, 490] on input "checkbox" at bounding box center [307, 498] width 16 height 16
checkbox input "true"
click at [308, 531] on td at bounding box center [303, 545] width 24 height 48
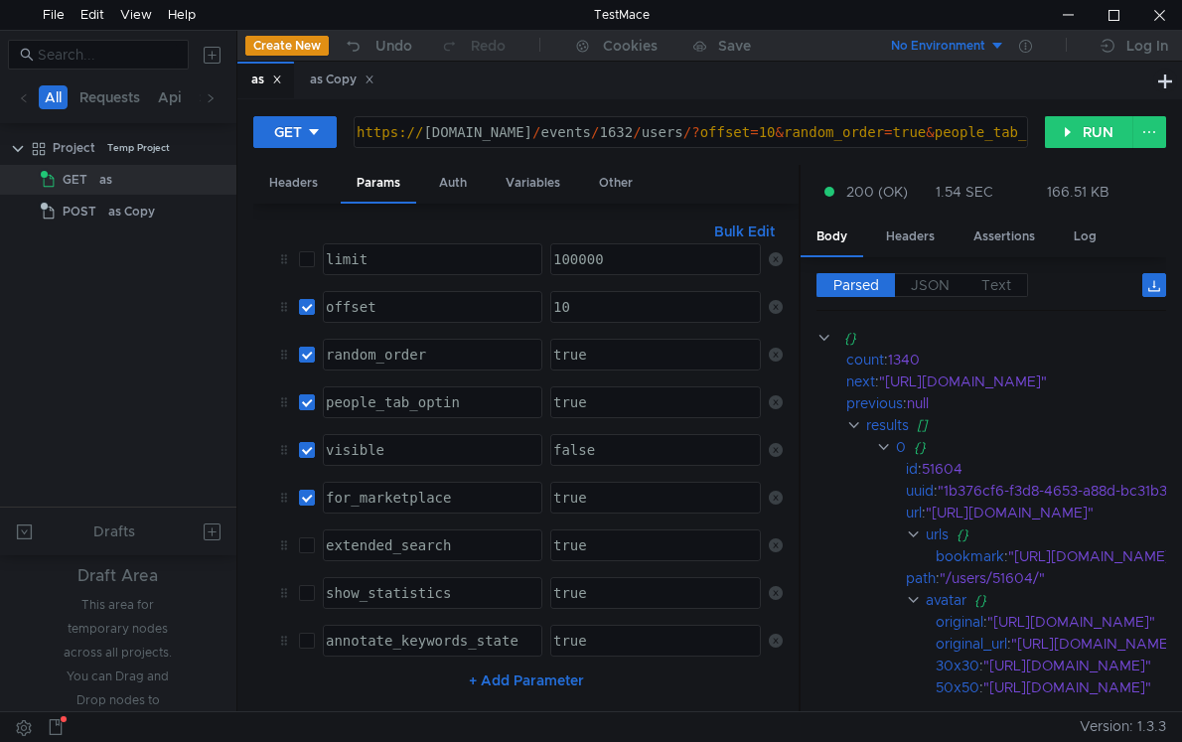
click at [305, 537] on input "checkbox" at bounding box center [307, 545] width 16 height 16
checkbox input "true"
click at [310, 585] on input "checkbox" at bounding box center [307, 593] width 16 height 16
checkbox input "true"
click at [311, 622] on td at bounding box center [303, 641] width 24 height 48
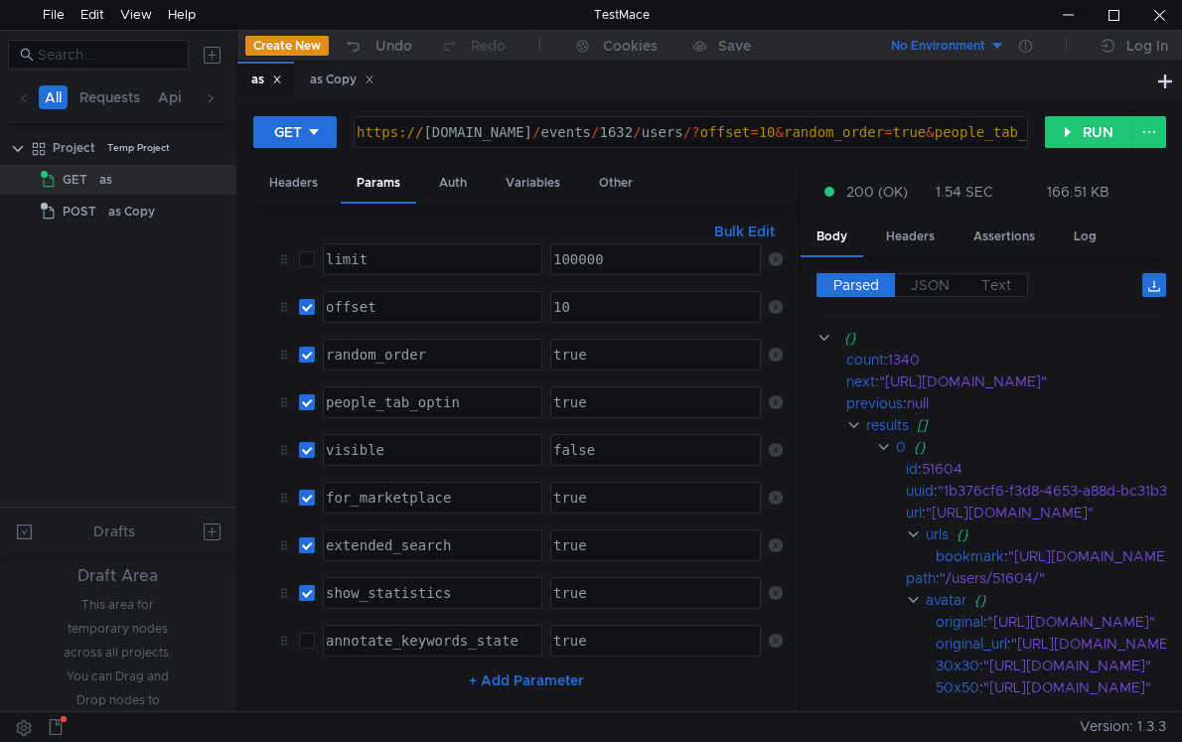
click at [314, 633] on input "checkbox" at bounding box center [307, 641] width 16 height 16
checkbox input "true"
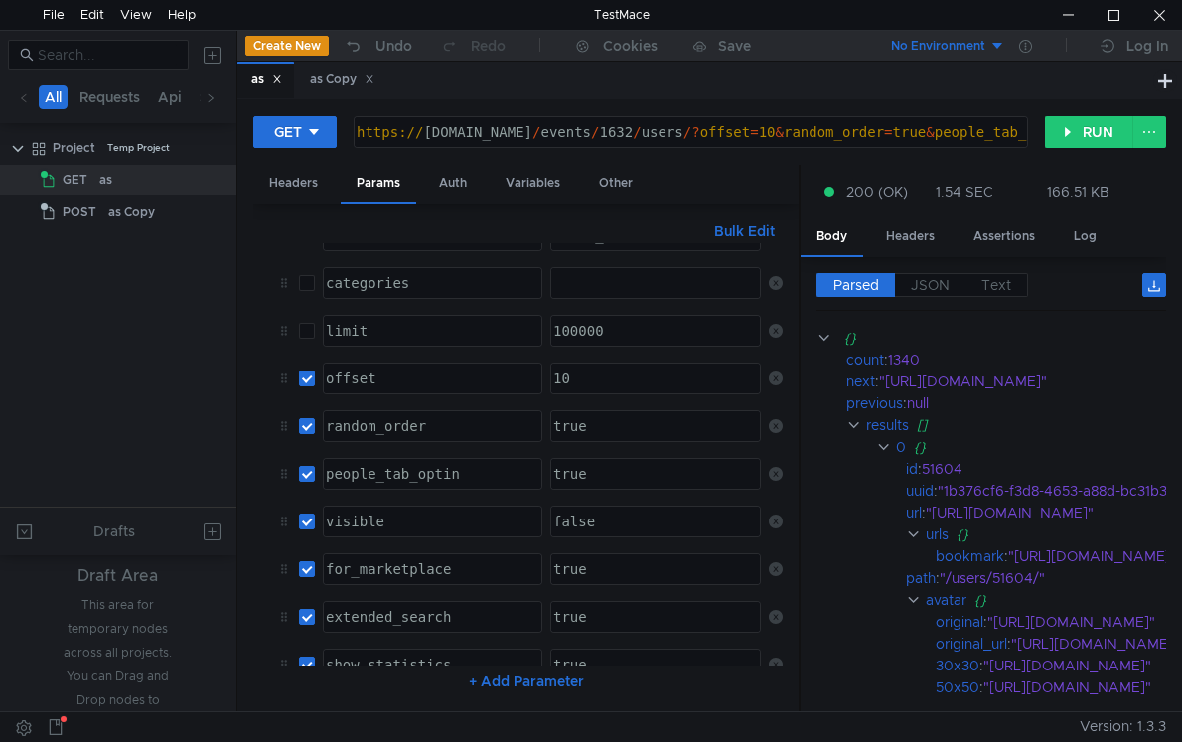
scroll to position [0, 0]
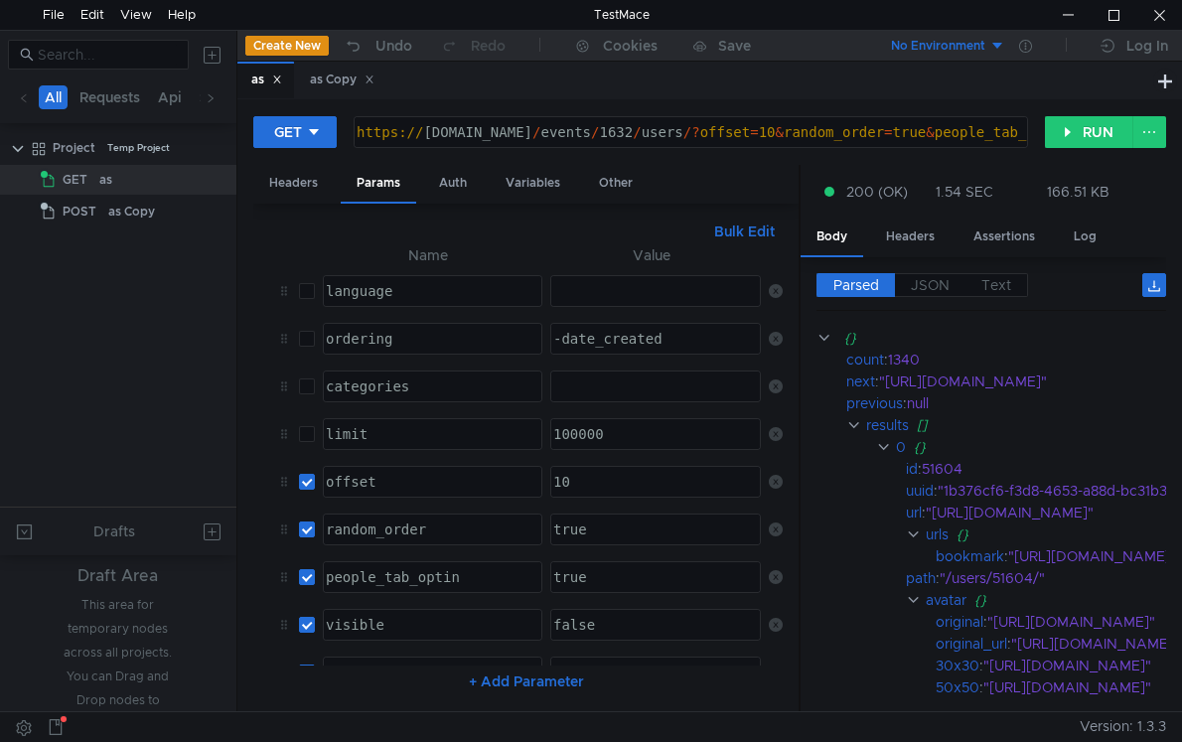
click at [310, 436] on input "checkbox" at bounding box center [307, 434] width 16 height 16
checkbox input "true"
click at [304, 382] on input "checkbox" at bounding box center [307, 386] width 16 height 16
checkbox input "true"
click at [307, 339] on input "checkbox" at bounding box center [307, 339] width 16 height 16
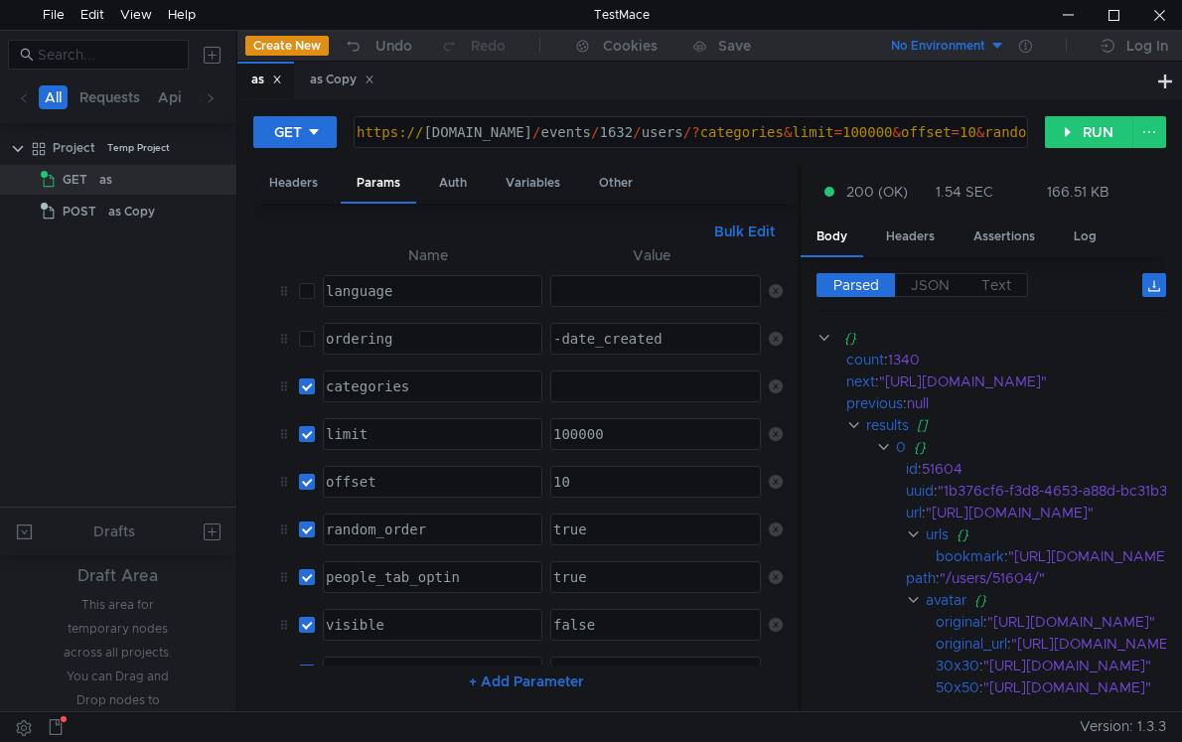
checkbox input "true"
click at [309, 296] on input "checkbox" at bounding box center [307, 291] width 16 height 16
checkbox input "true"
type textarea "https://api.braindate.com/events/1632/users/?language&ordering=-date_created&ca…"
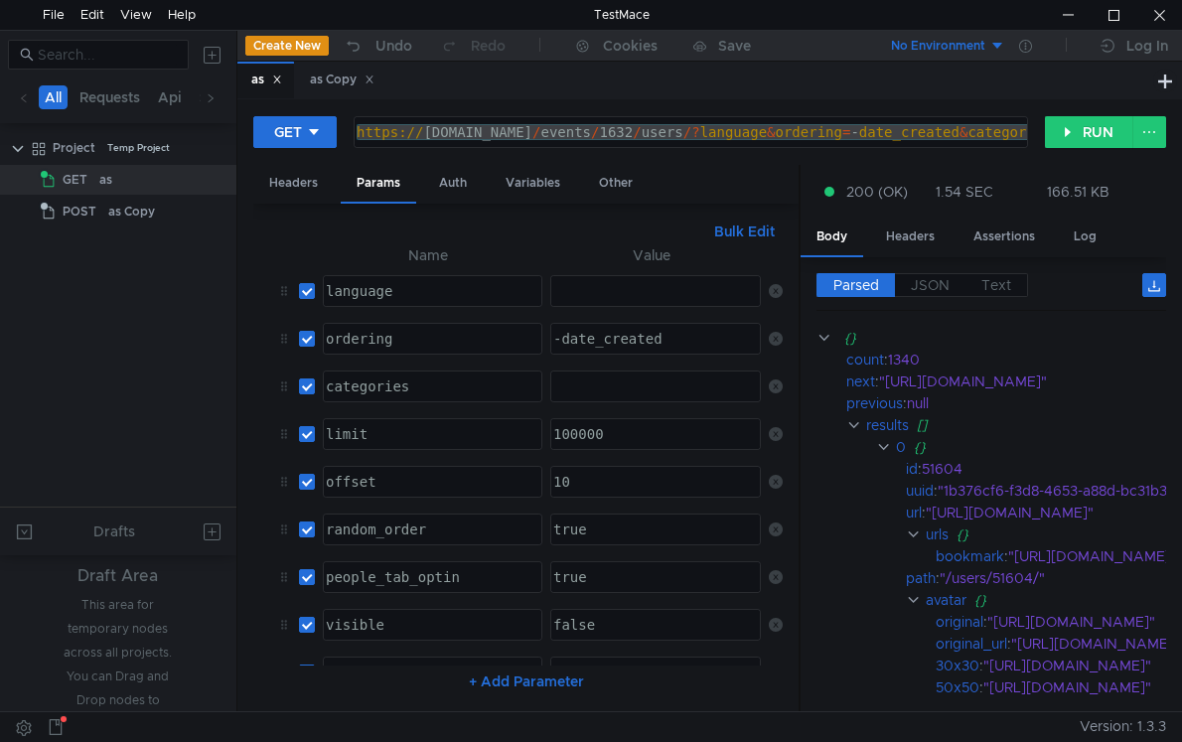
click at [543, 131] on div "https:// api.braindate.com / events / 1632 / users /? language & ordering = - d…" at bounding box center [691, 132] width 672 height 30
drag, startPoint x: 717, startPoint y: 132, endPoint x: 292, endPoint y: 125, distance: 425.2
click at [292, 125] on div "GET https://api.braindate.com/events/1632/users/?language&ordering=-date_create…" at bounding box center [649, 132] width 792 height 34
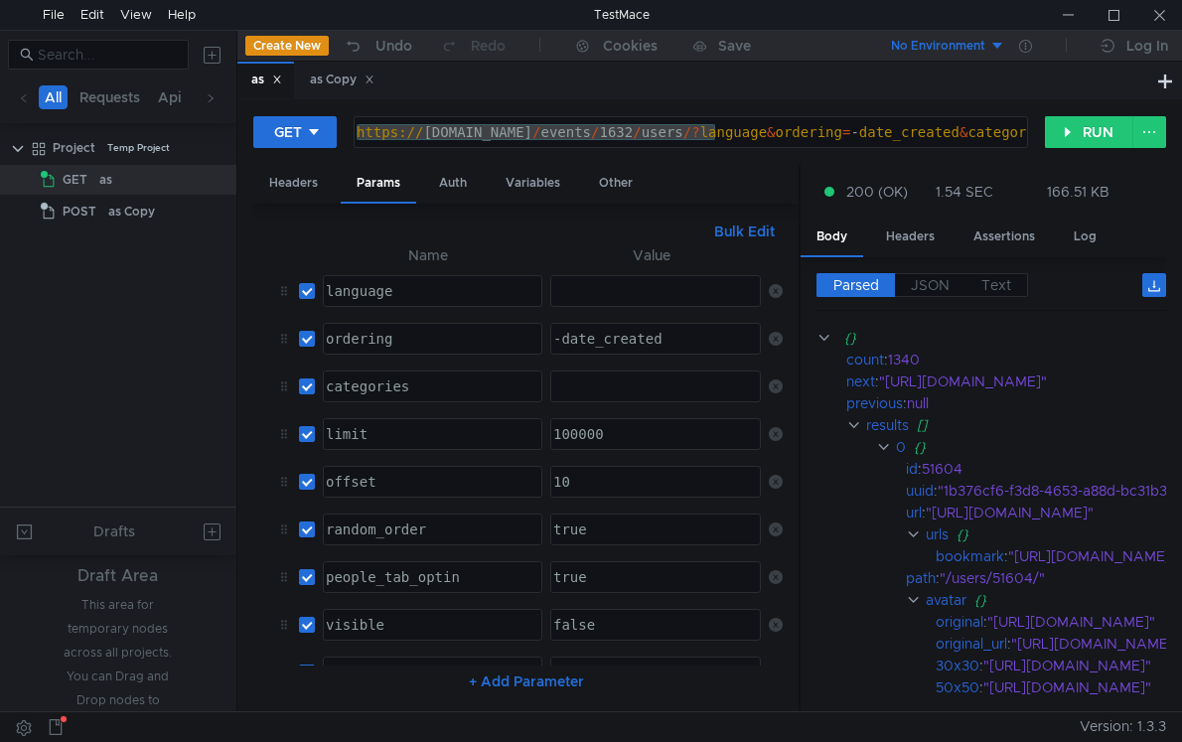
scroll to position [0, 2]
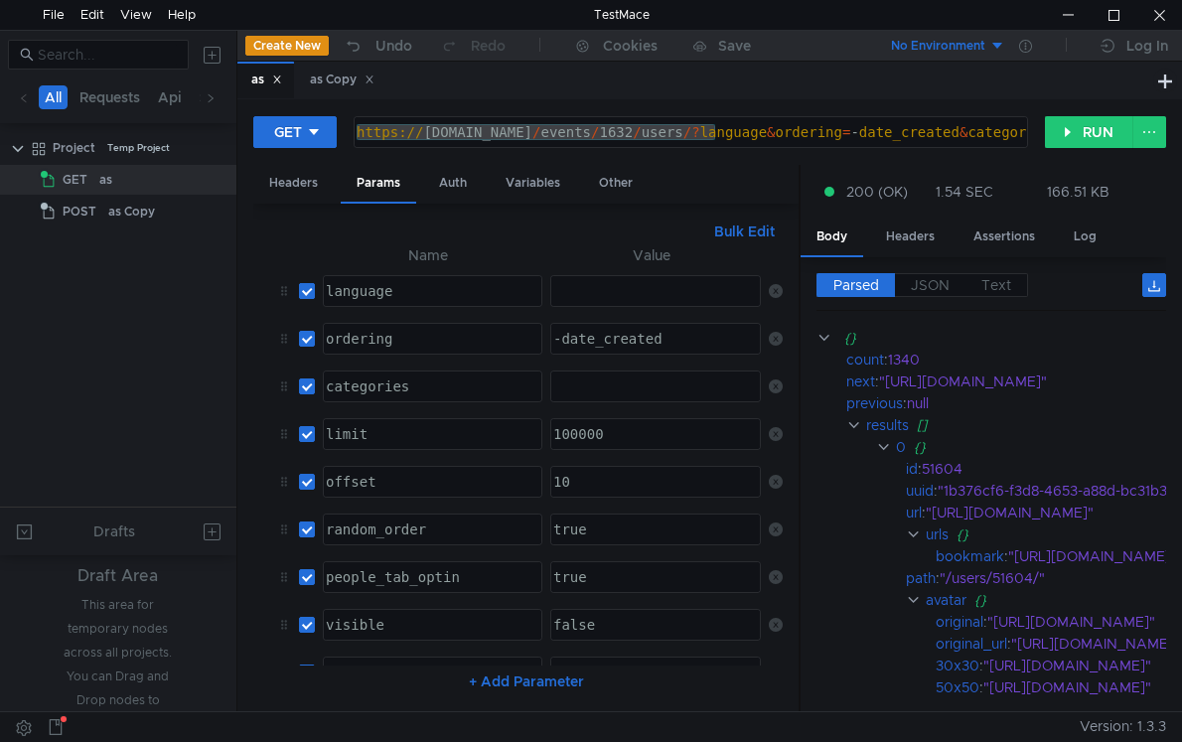
click at [314, 293] on input "checkbox" at bounding box center [307, 291] width 16 height 16
checkbox input "false"
click at [310, 332] on input "checkbox" at bounding box center [307, 339] width 16 height 16
checkbox input "false"
drag, startPoint x: 308, startPoint y: 382, endPoint x: 309, endPoint y: 401, distance: 18.9
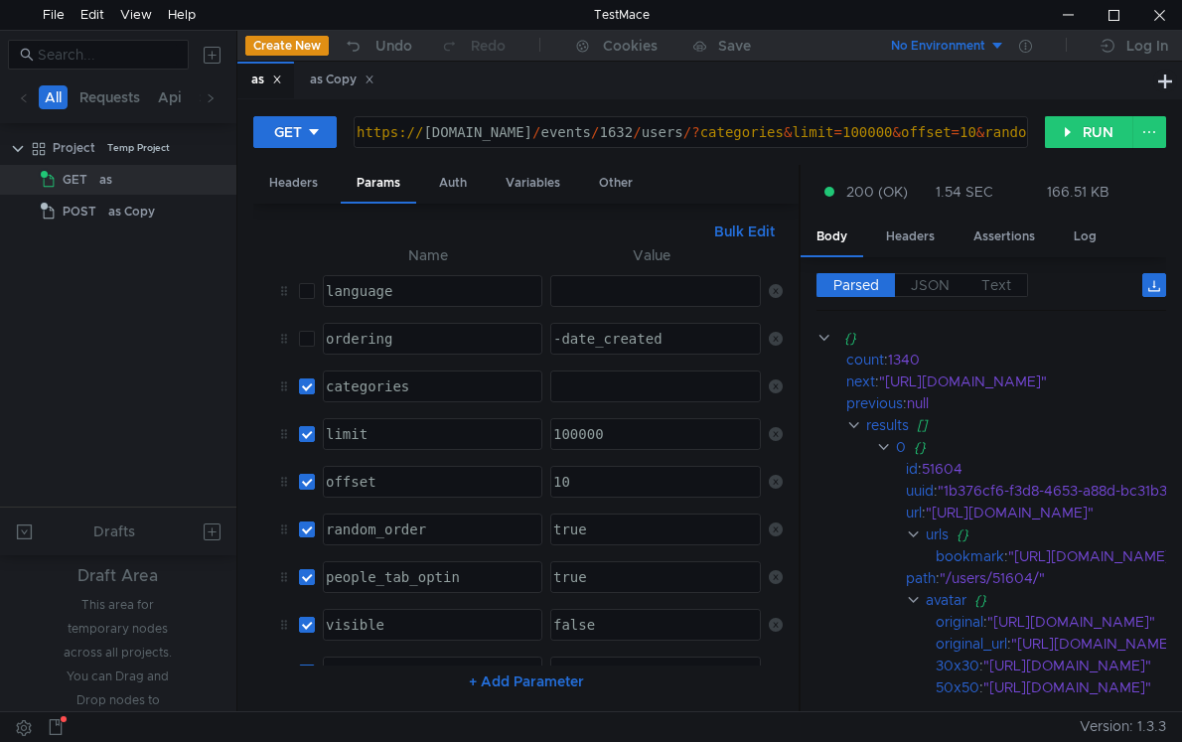
click at [315, 388] on tr "categories הההההההההההההההההההההההההההההההההההההההההההההההההההההההההההההההההההה…" at bounding box center [526, 387] width 514 height 48
click at [302, 443] on label at bounding box center [307, 434] width 16 height 22
checkbox input "false"
click at [312, 497] on td at bounding box center [303, 482] width 24 height 48
click at [308, 382] on input "checkbox" at bounding box center [307, 386] width 16 height 16
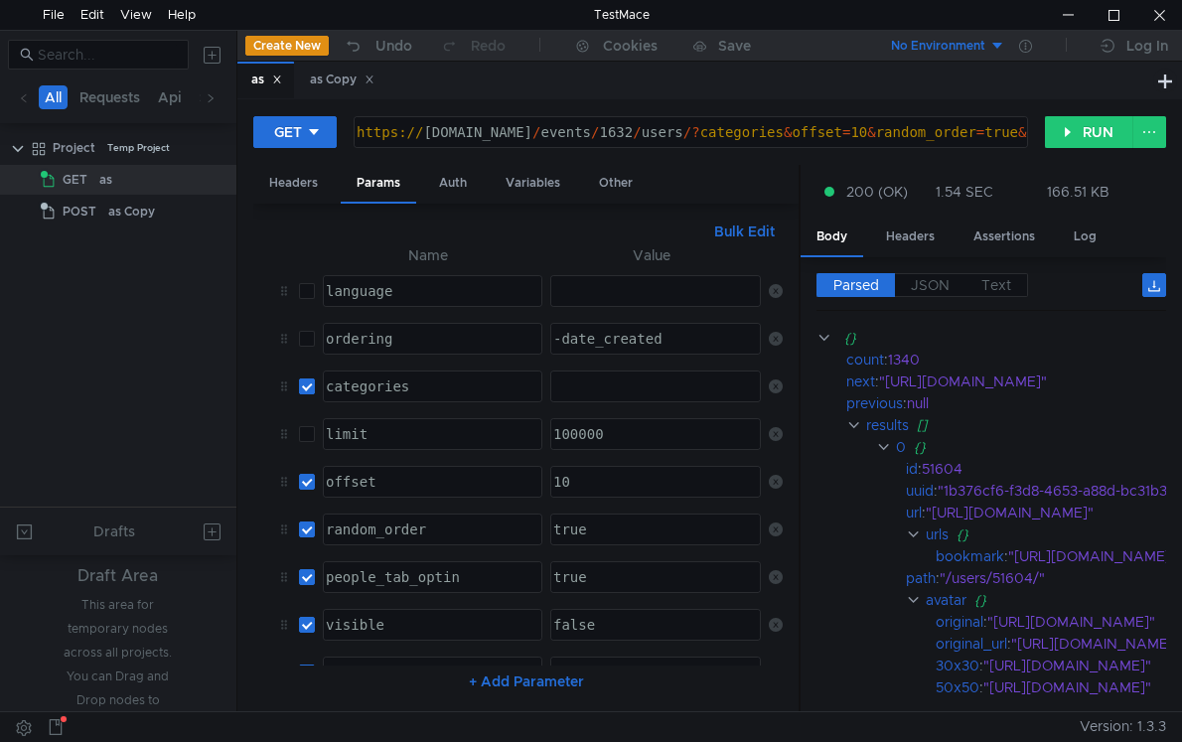
checkbox input "false"
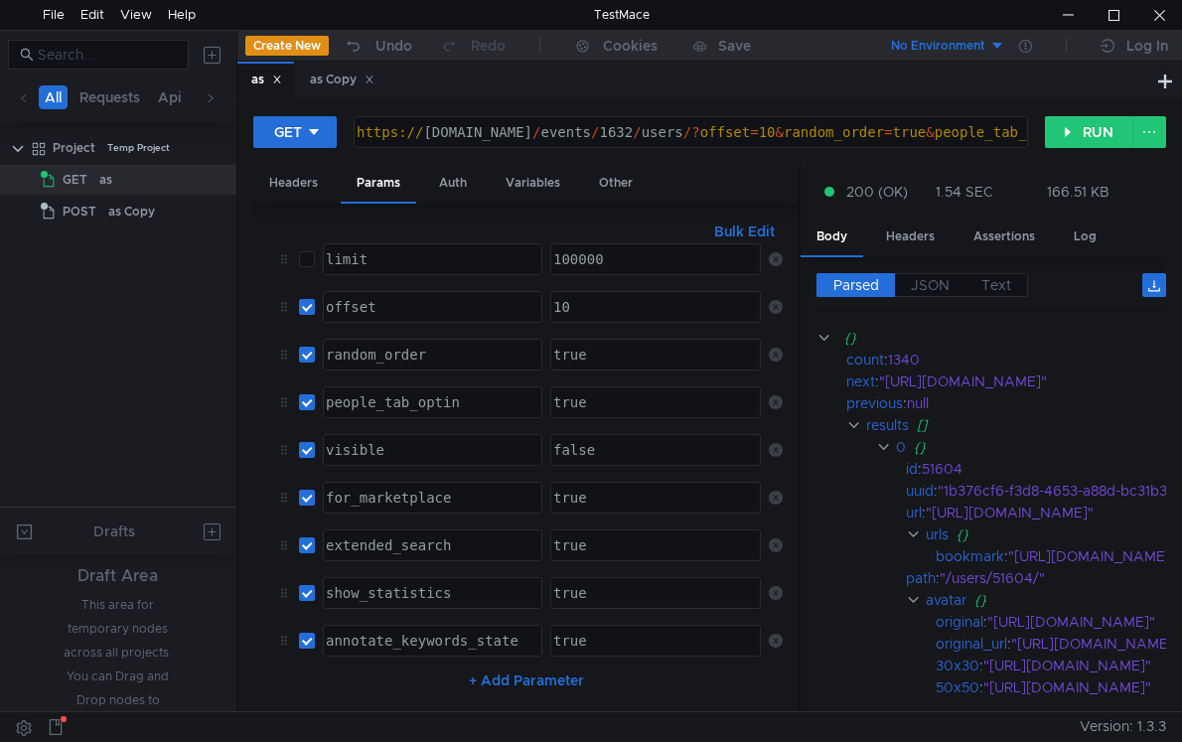
scroll to position [207, 0]
click at [307, 299] on input "checkbox" at bounding box center [307, 307] width 16 height 16
checkbox input "false"
click at [310, 338] on td at bounding box center [303, 355] width 24 height 48
click at [309, 347] on input "checkbox" at bounding box center [307, 355] width 16 height 16
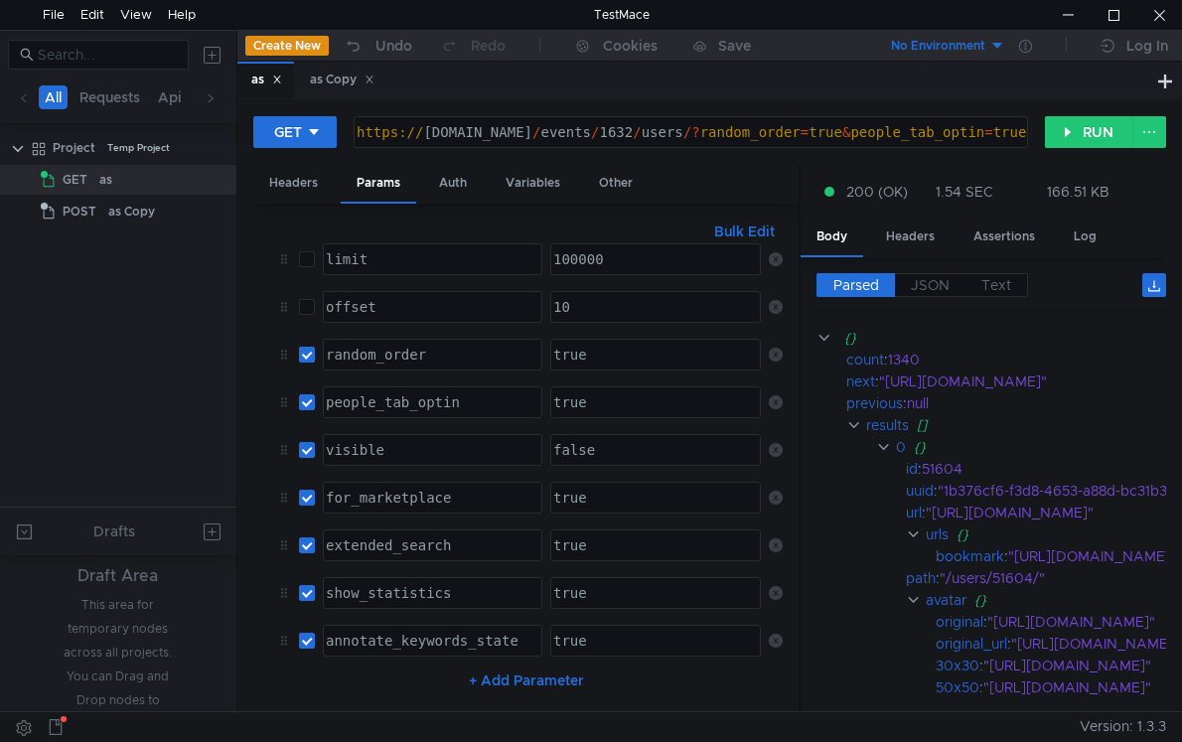
checkbox input "false"
click at [313, 391] on label at bounding box center [307, 402] width 16 height 22
checkbox input "false"
click at [308, 442] on input "checkbox" at bounding box center [307, 450] width 16 height 16
checkbox input "false"
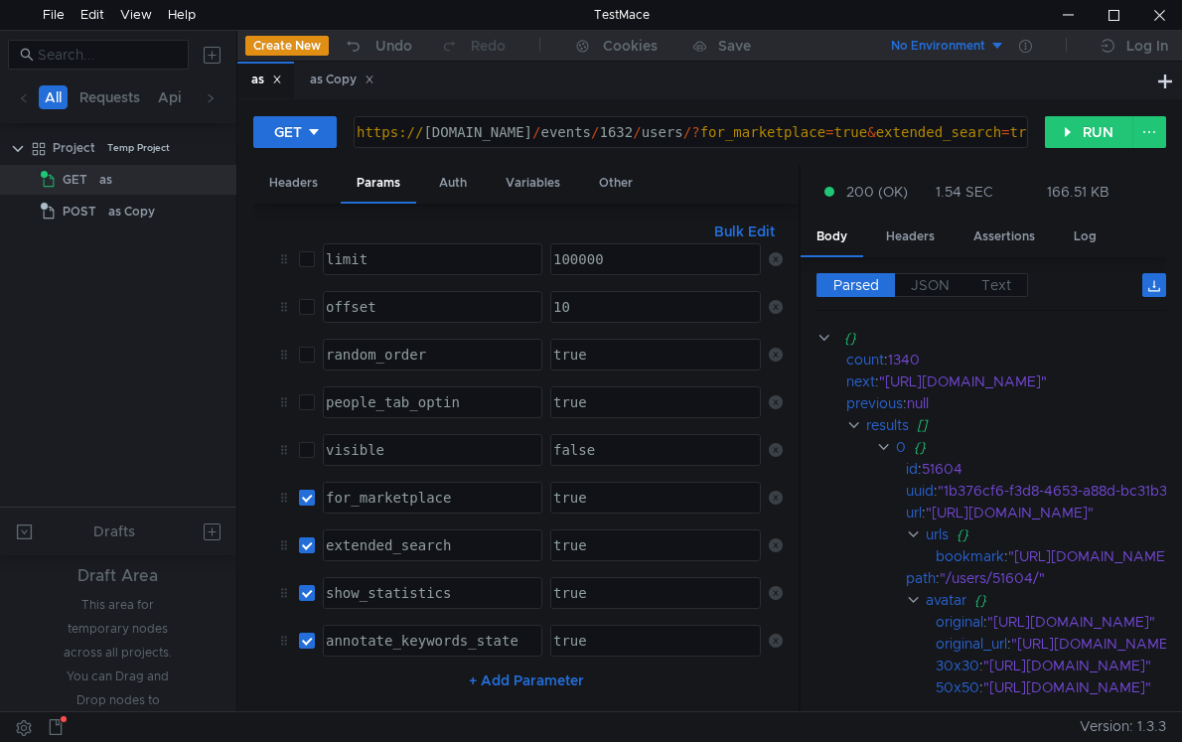
drag, startPoint x: 307, startPoint y: 459, endPoint x: 309, endPoint y: 506, distance: 46.7
click at [307, 490] on input "checkbox" at bounding box center [307, 498] width 16 height 16
checkbox input "false"
click at [309, 537] on input "checkbox" at bounding box center [307, 545] width 16 height 16
checkbox input "false"
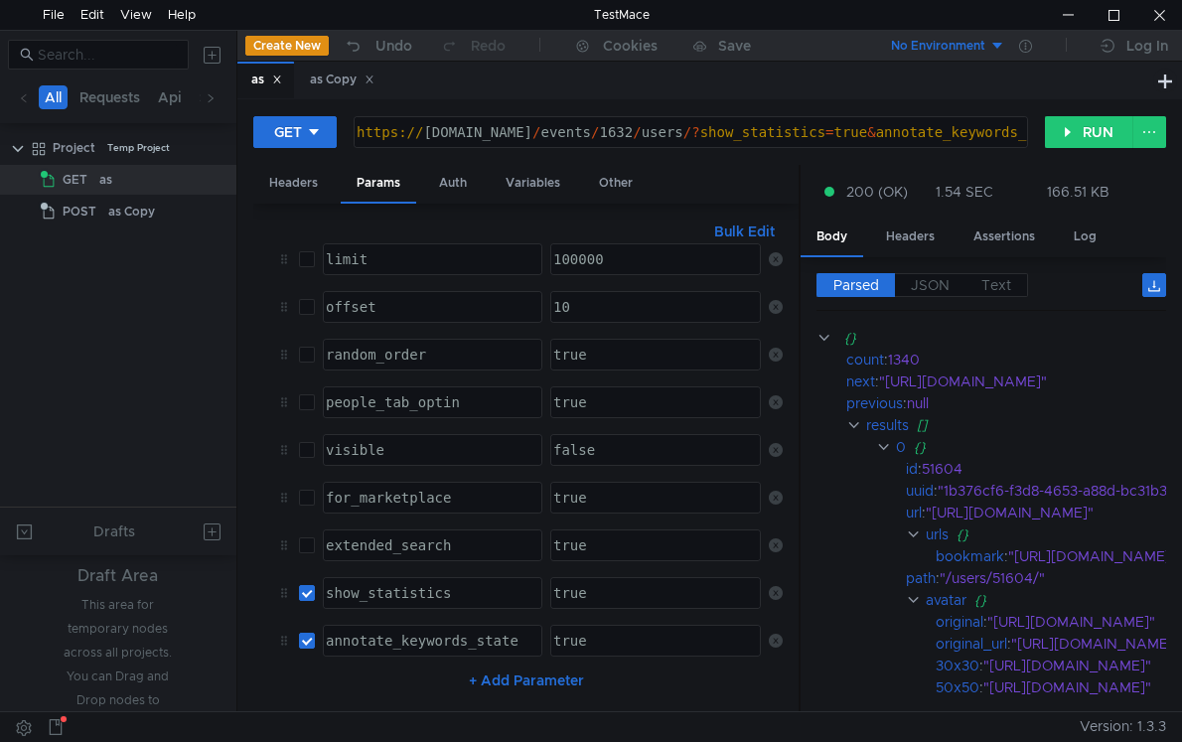
drag, startPoint x: 308, startPoint y: 550, endPoint x: 307, endPoint y: 582, distance: 31.8
click at [308, 582] on label at bounding box center [307, 593] width 16 height 22
checkbox input "false"
click at [307, 617] on td at bounding box center [303, 641] width 24 height 48
click at [311, 633] on input "checkbox" at bounding box center [307, 641] width 16 height 16
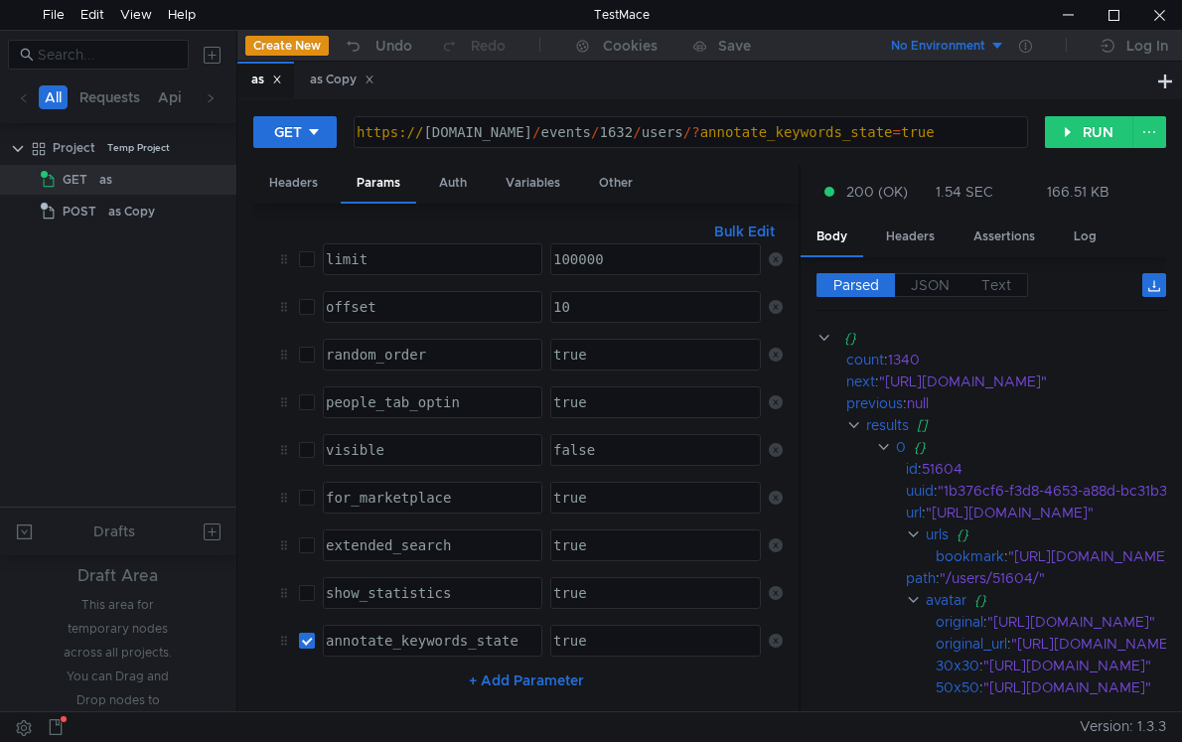
checkbox input "false"
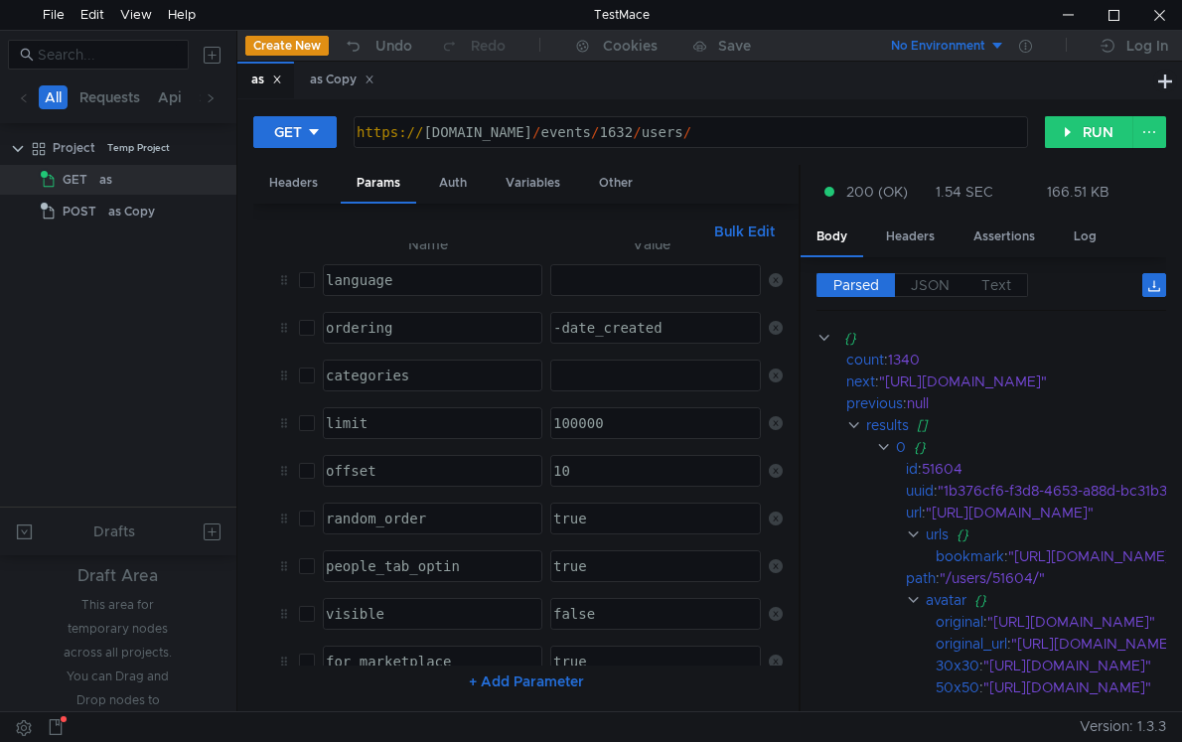
scroll to position [0, 0]
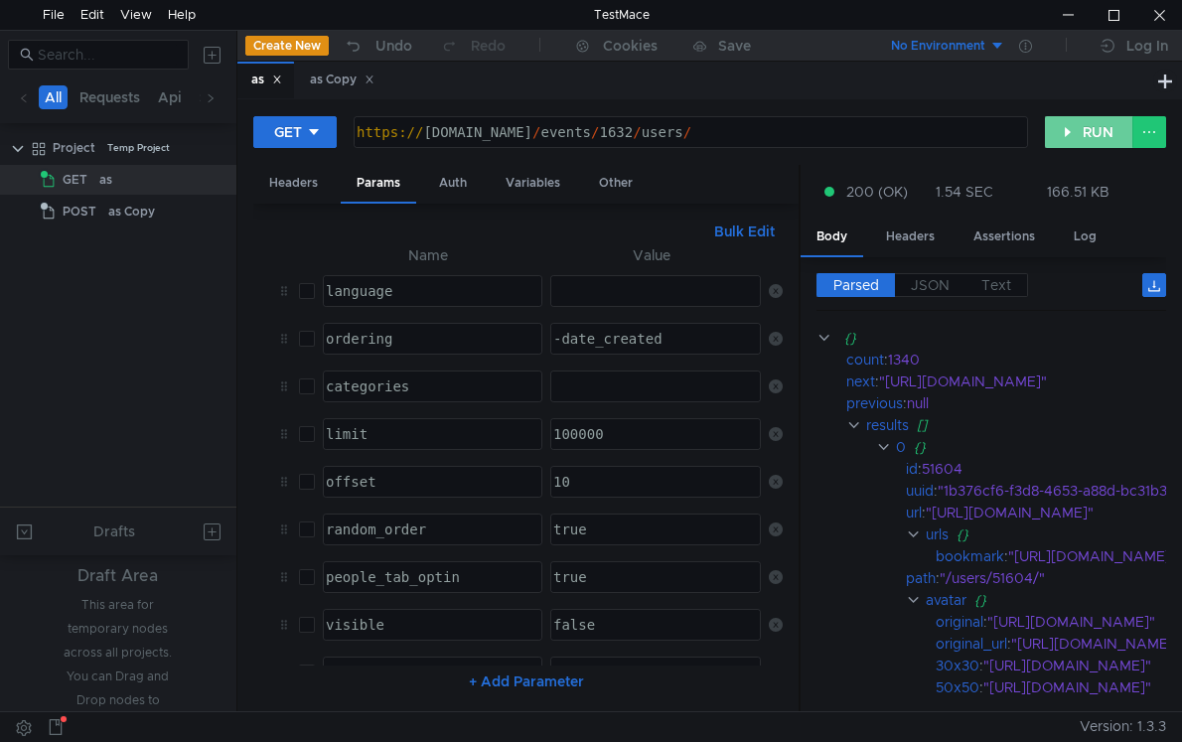
click at [1080, 123] on button "RUN" at bounding box center [1089, 132] width 88 height 32
type textarea "[URL][DOMAIN_NAME]"
click at [804, 132] on div "https:// api.braindate.com / events / 1632 / users /" at bounding box center [689, 148] width 672 height 48
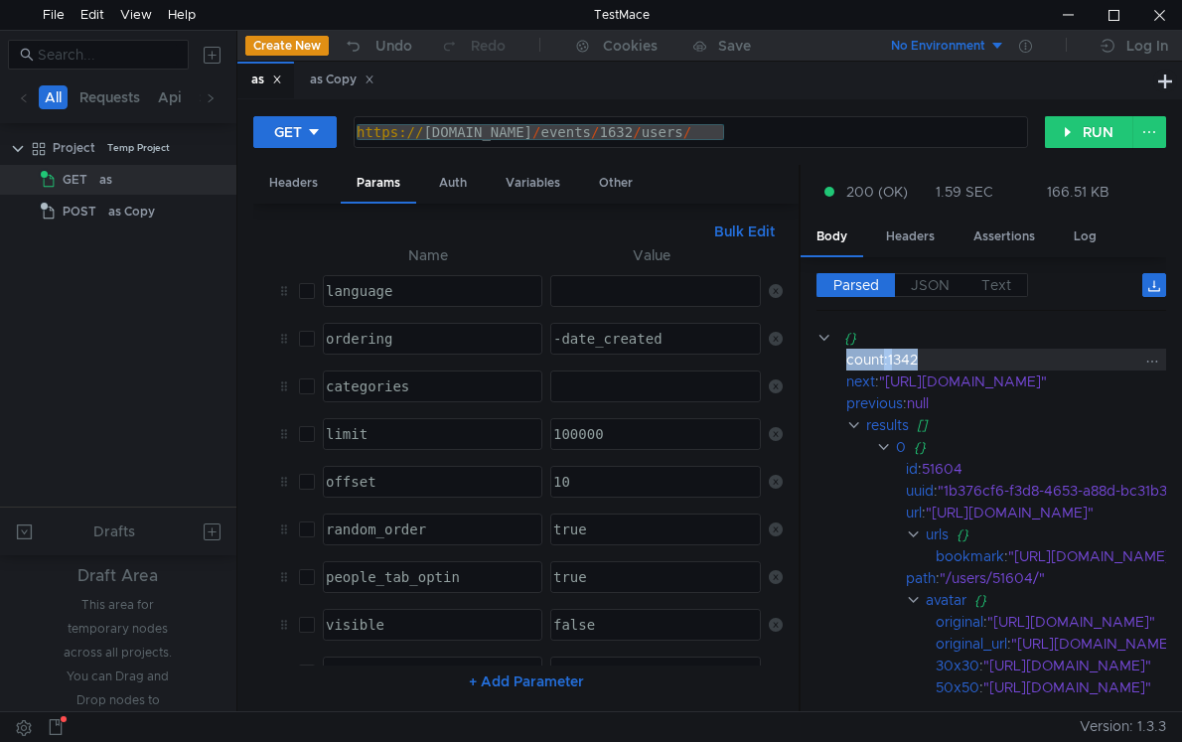
drag, startPoint x: 846, startPoint y: 360, endPoint x: 986, endPoint y: 356, distance: 140.1
click at [986, 356] on div "count : 1342" at bounding box center [1050, 360] width 408 height 22
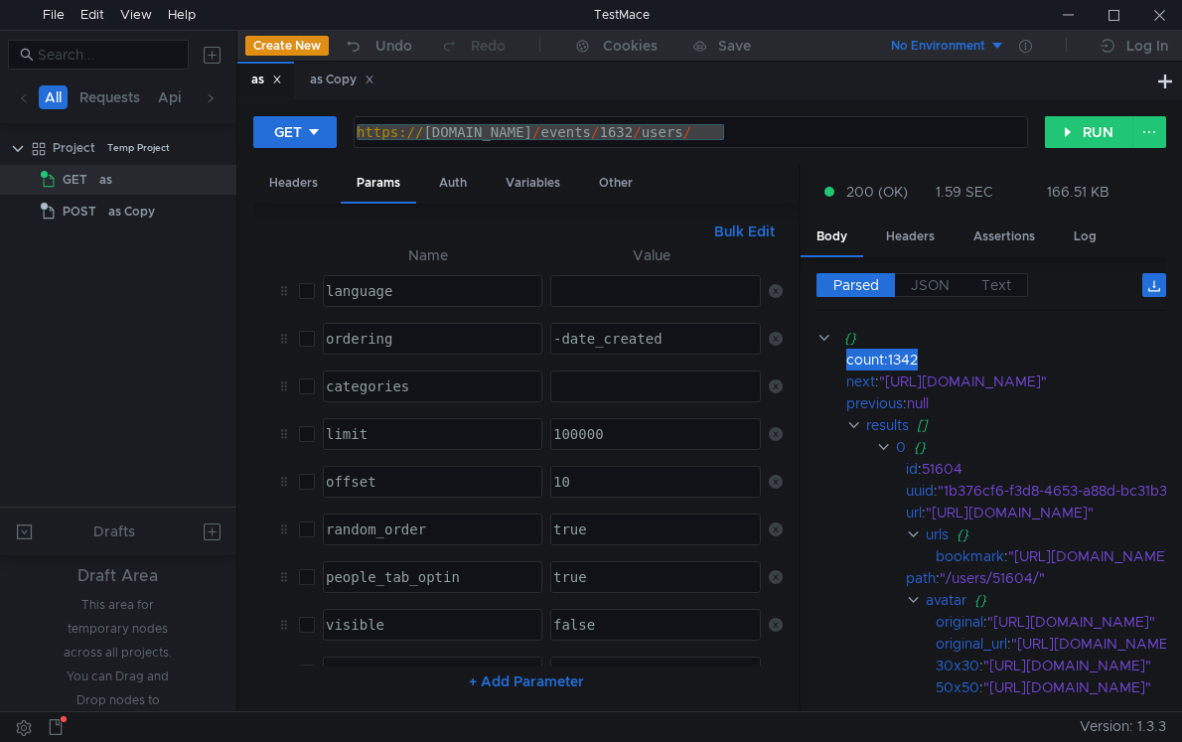
scroll to position [0, 2]
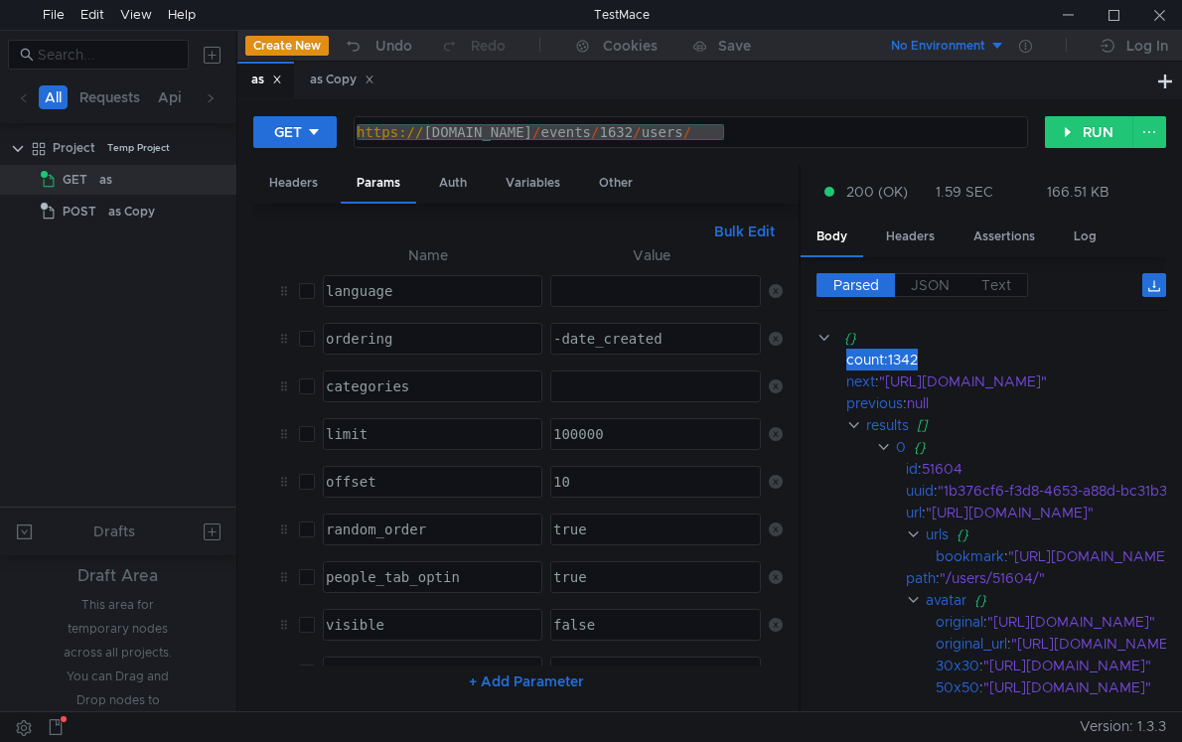
scroll to position [0, 2]
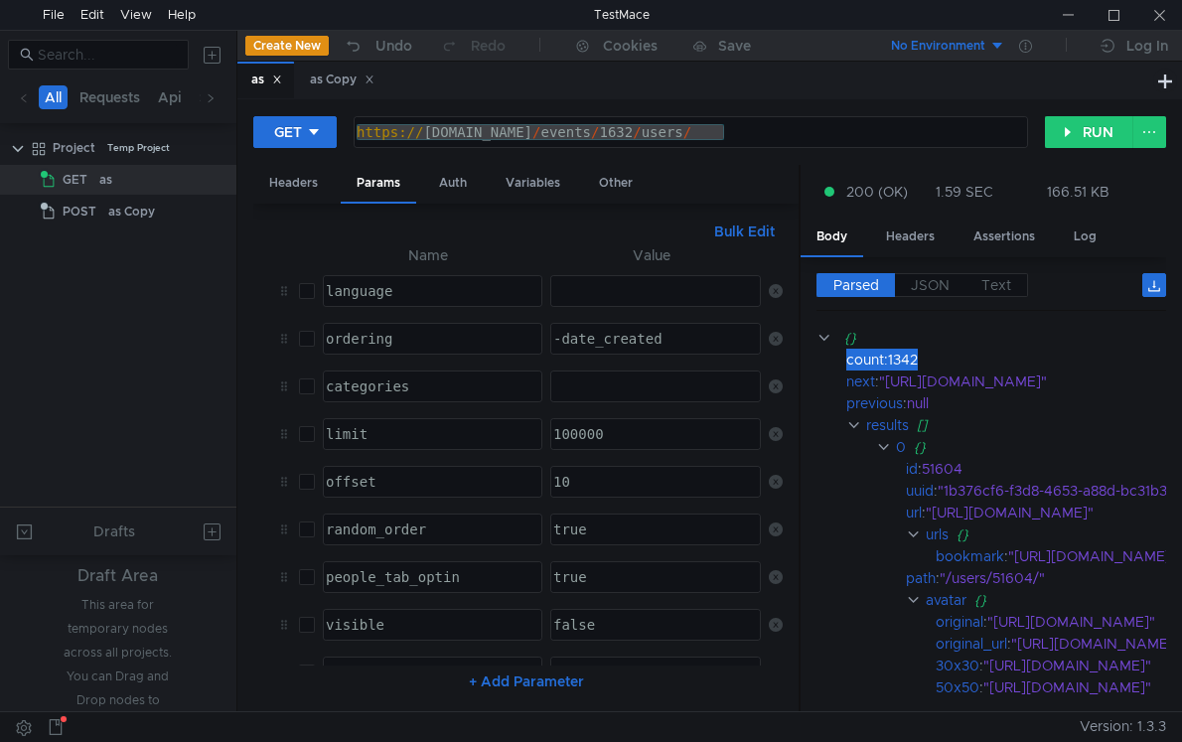
scroll to position [0, 2]
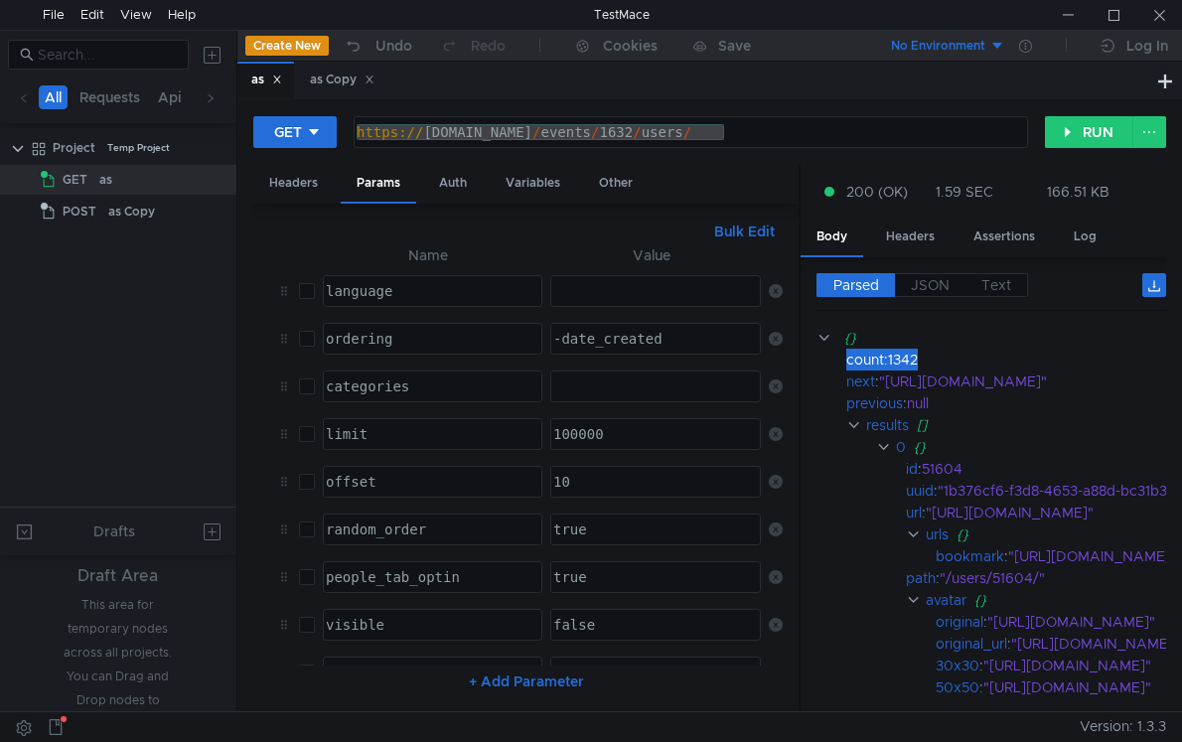
scroll to position [0, 2]
